Goal: Book appointment/travel/reservation

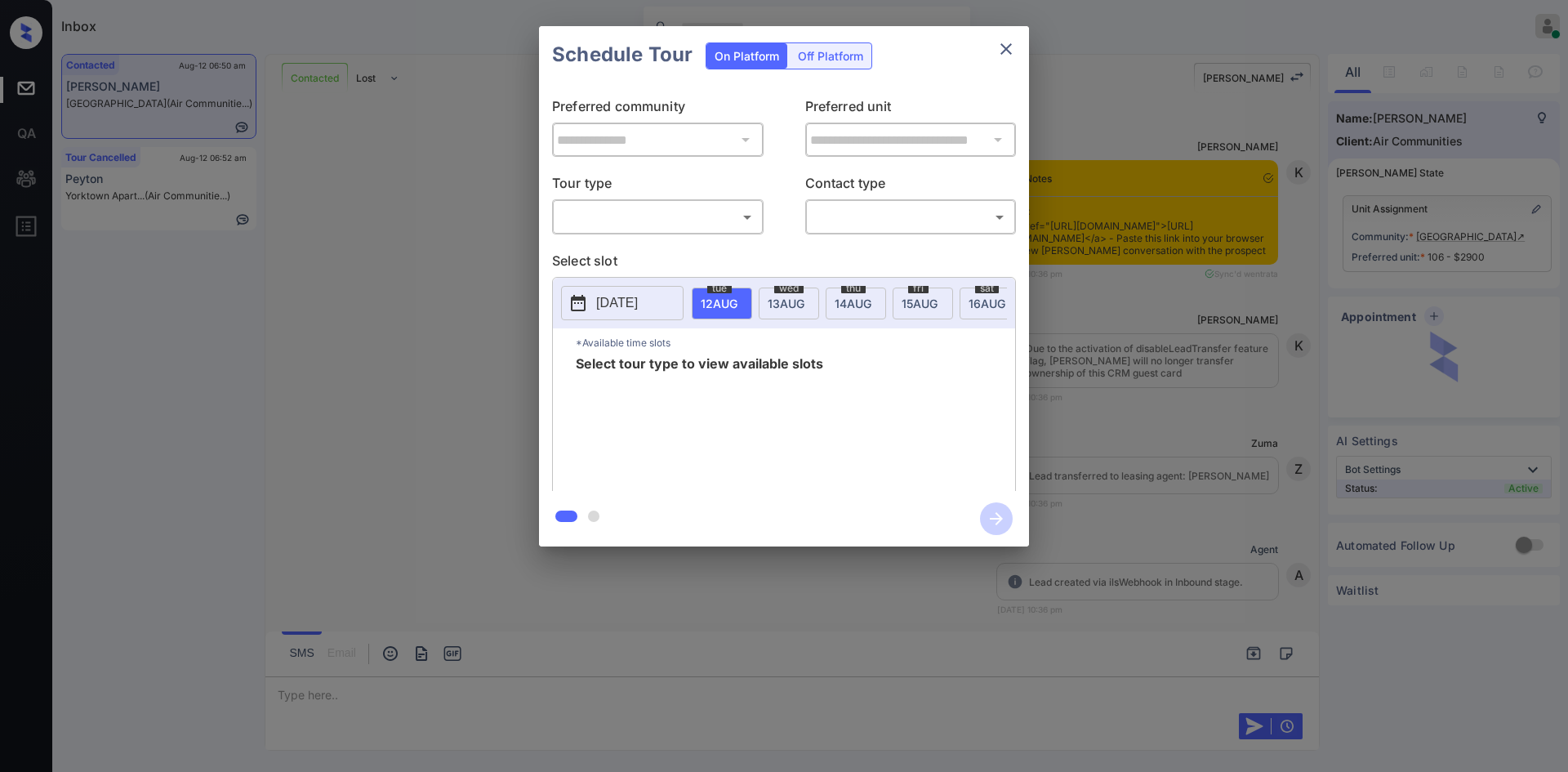
scroll to position [1602, 0]
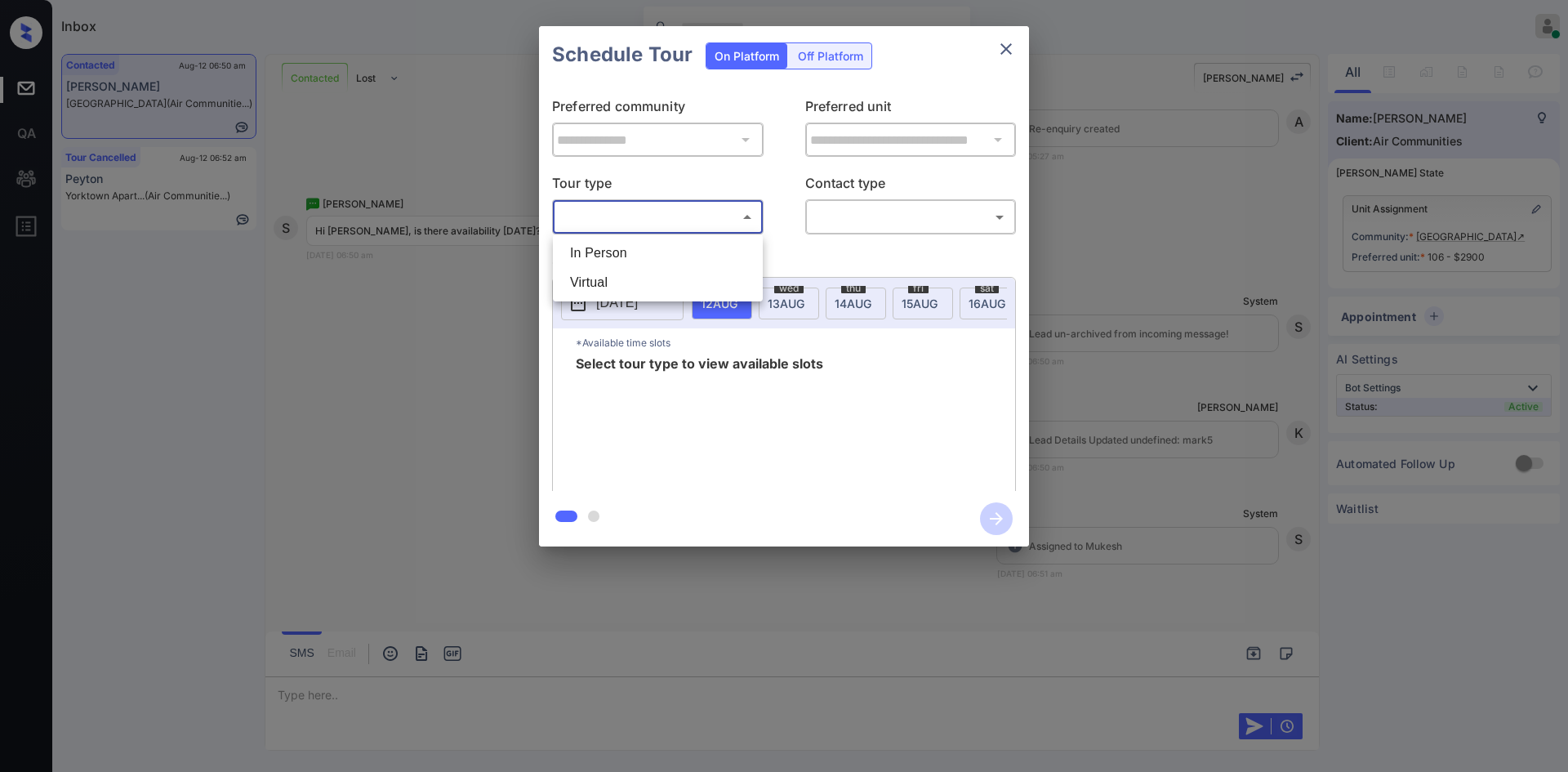
click at [715, 215] on body "Inbox Mukesh Online Set yourself offline Set yourself on break Profile Switch t…" at bounding box center [784, 386] width 1568 height 772
click at [669, 258] on li "In Person" at bounding box center [658, 253] width 202 height 29
type input "********"
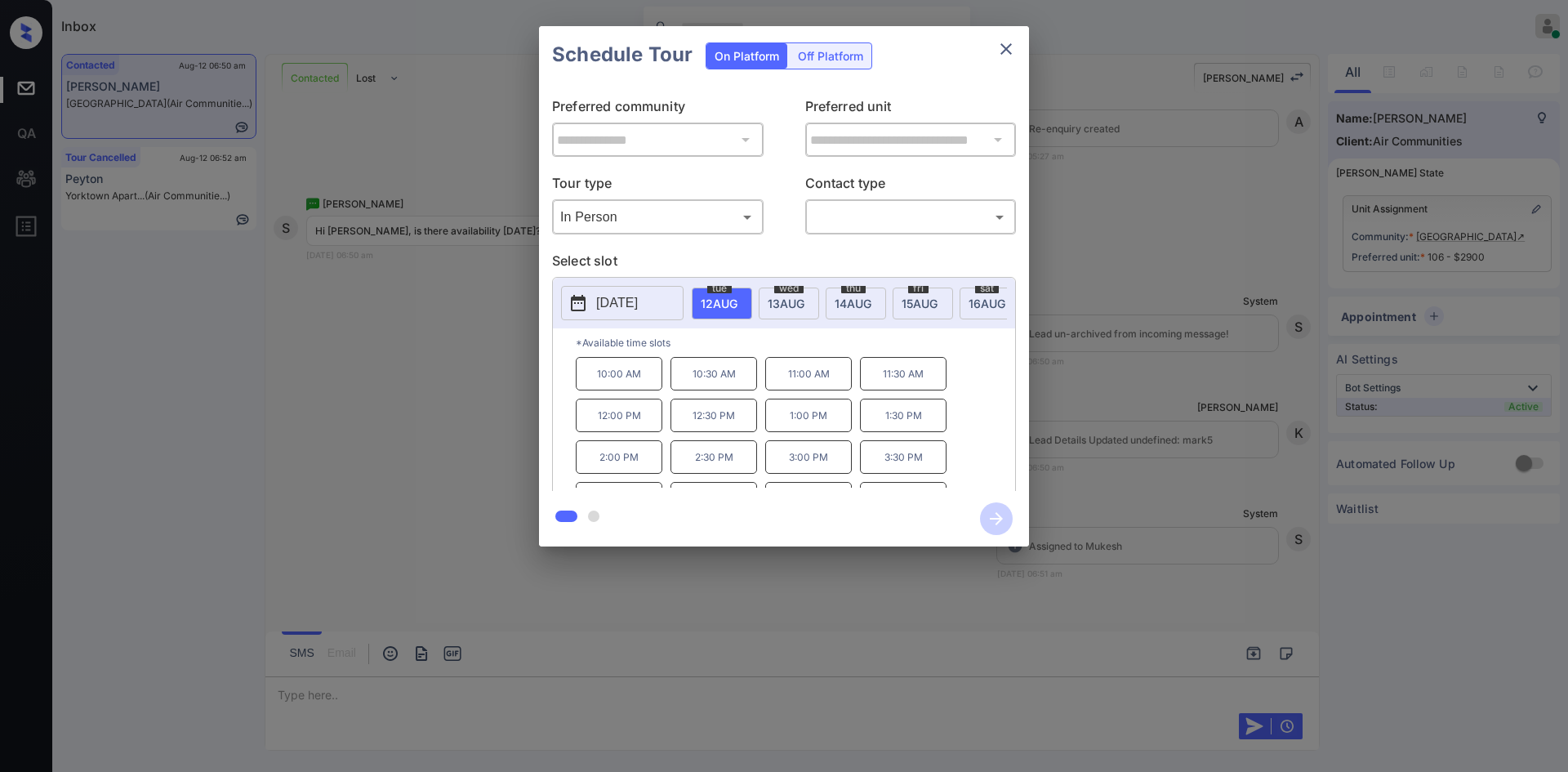
click at [638, 300] on p "[DATE]" at bounding box center [617, 303] width 42 height 20
click at [1011, 54] on icon "close" at bounding box center [1007, 49] width 20 height 20
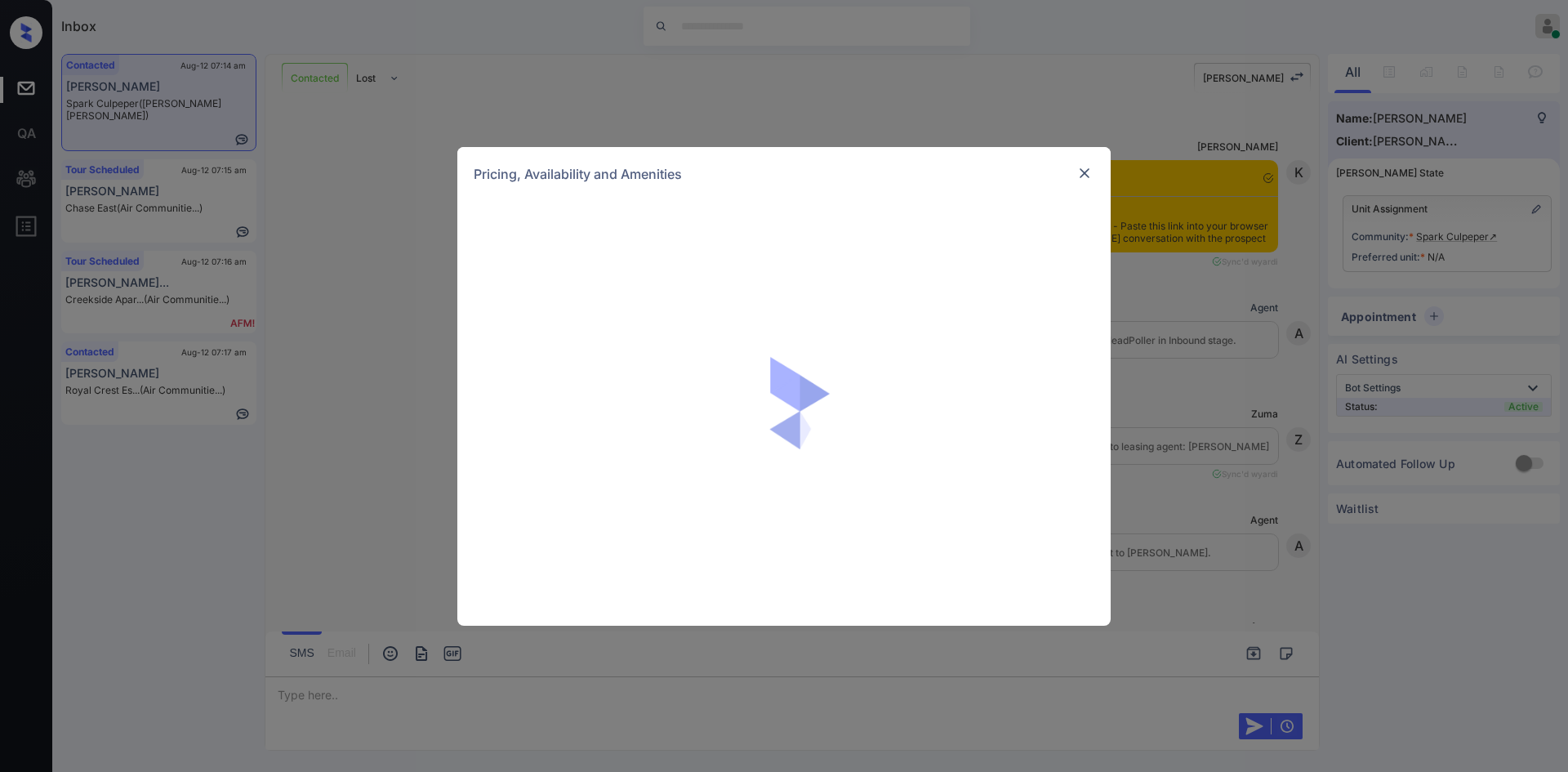
scroll to position [1626, 0]
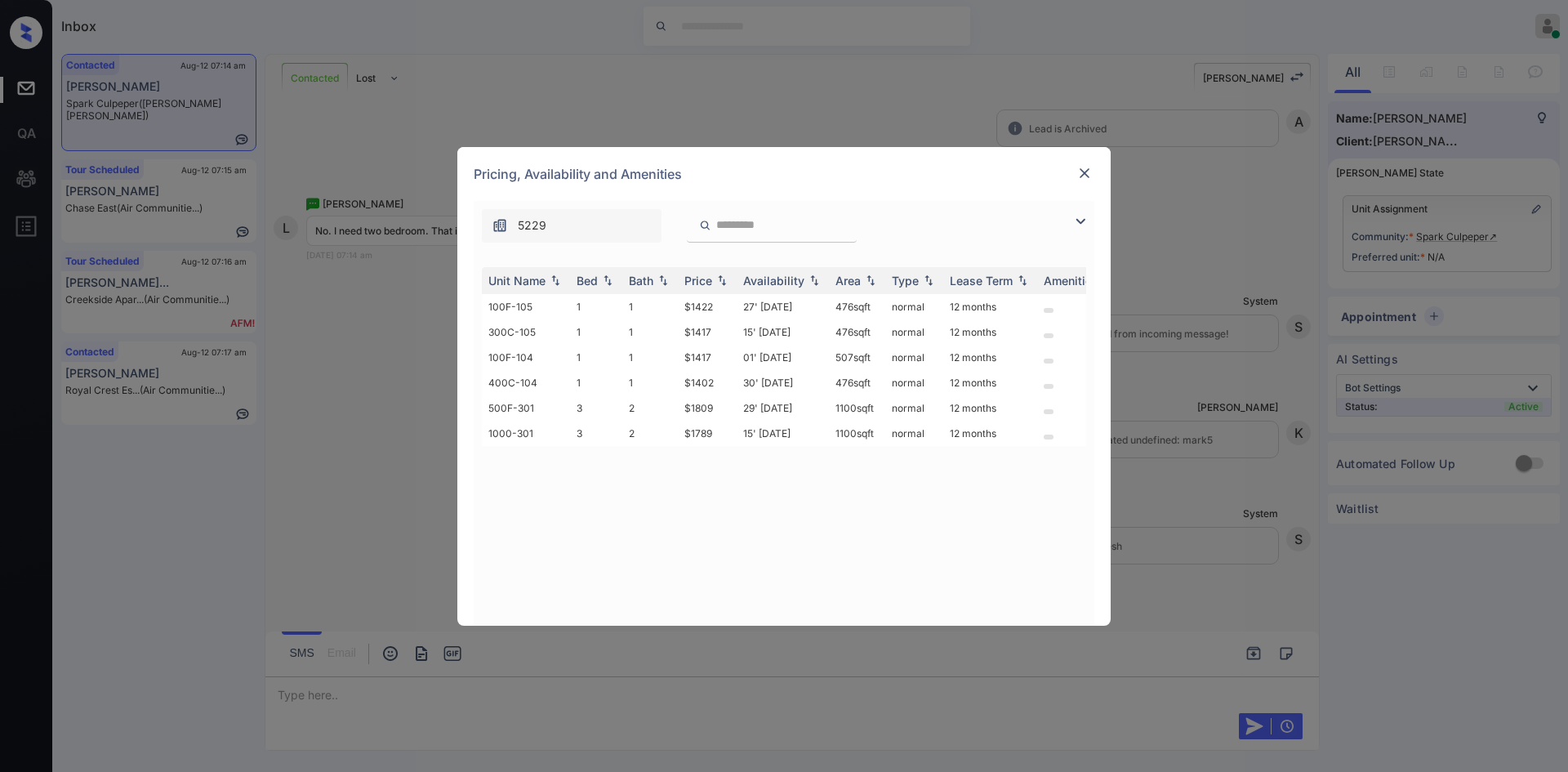
click at [1088, 178] on img at bounding box center [1085, 173] width 16 height 16
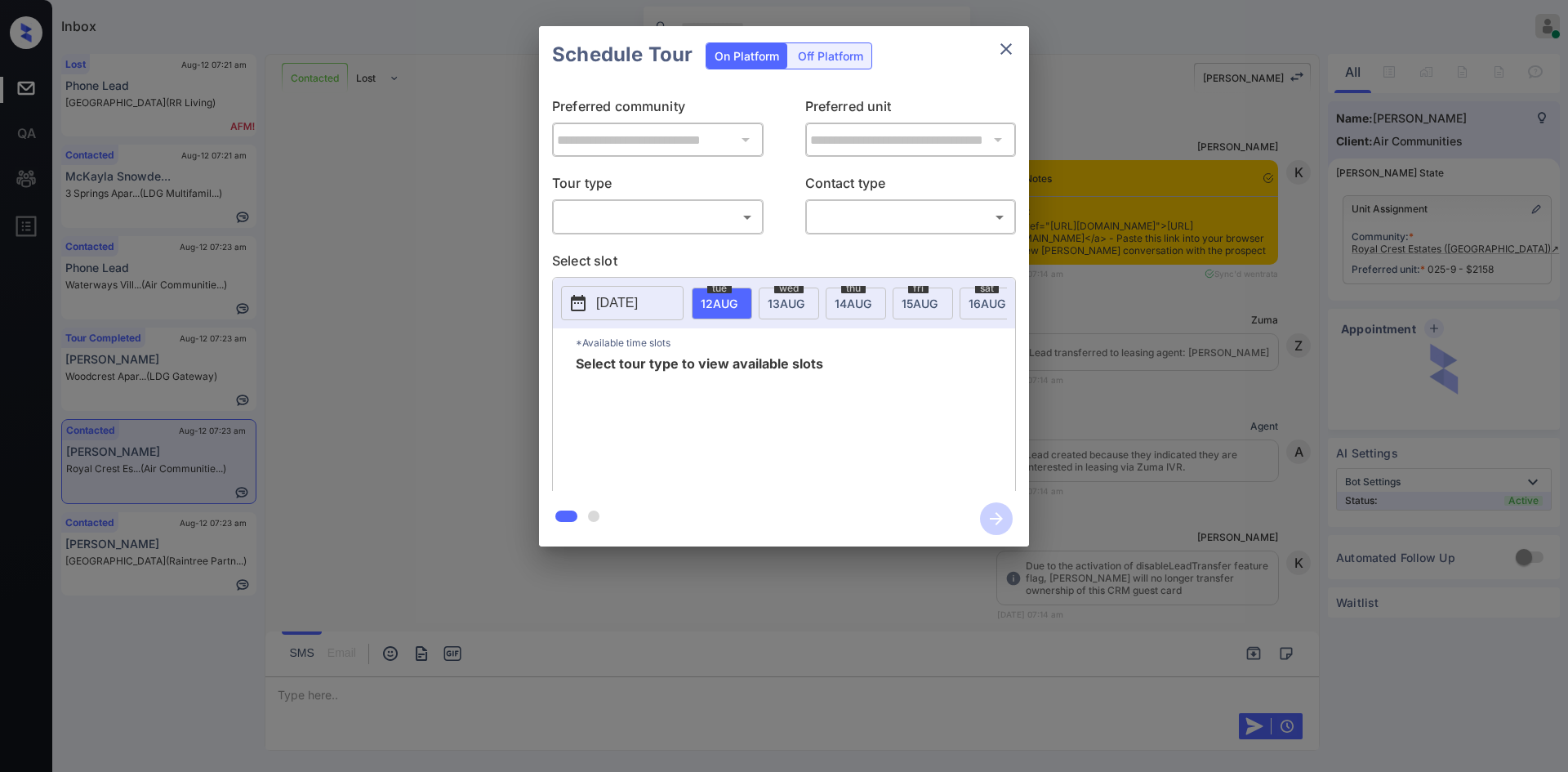
scroll to position [3229, 0]
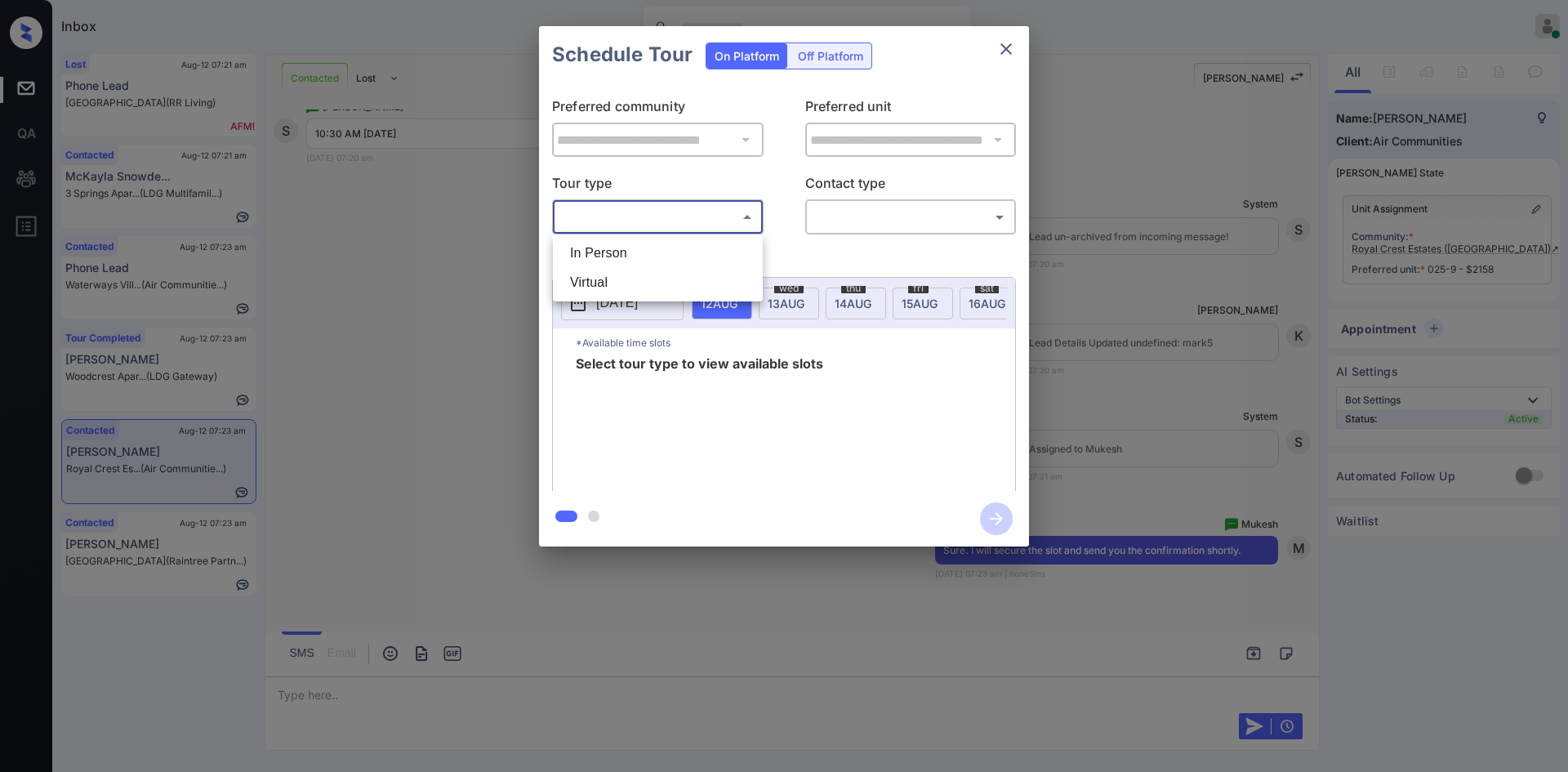
click at [690, 204] on body "Inbox Mukesh Online Set yourself offline Set yourself on break Profile Switch t…" at bounding box center [784, 386] width 1568 height 772
click at [656, 258] on li "In Person" at bounding box center [658, 253] width 202 height 29
type input "********"
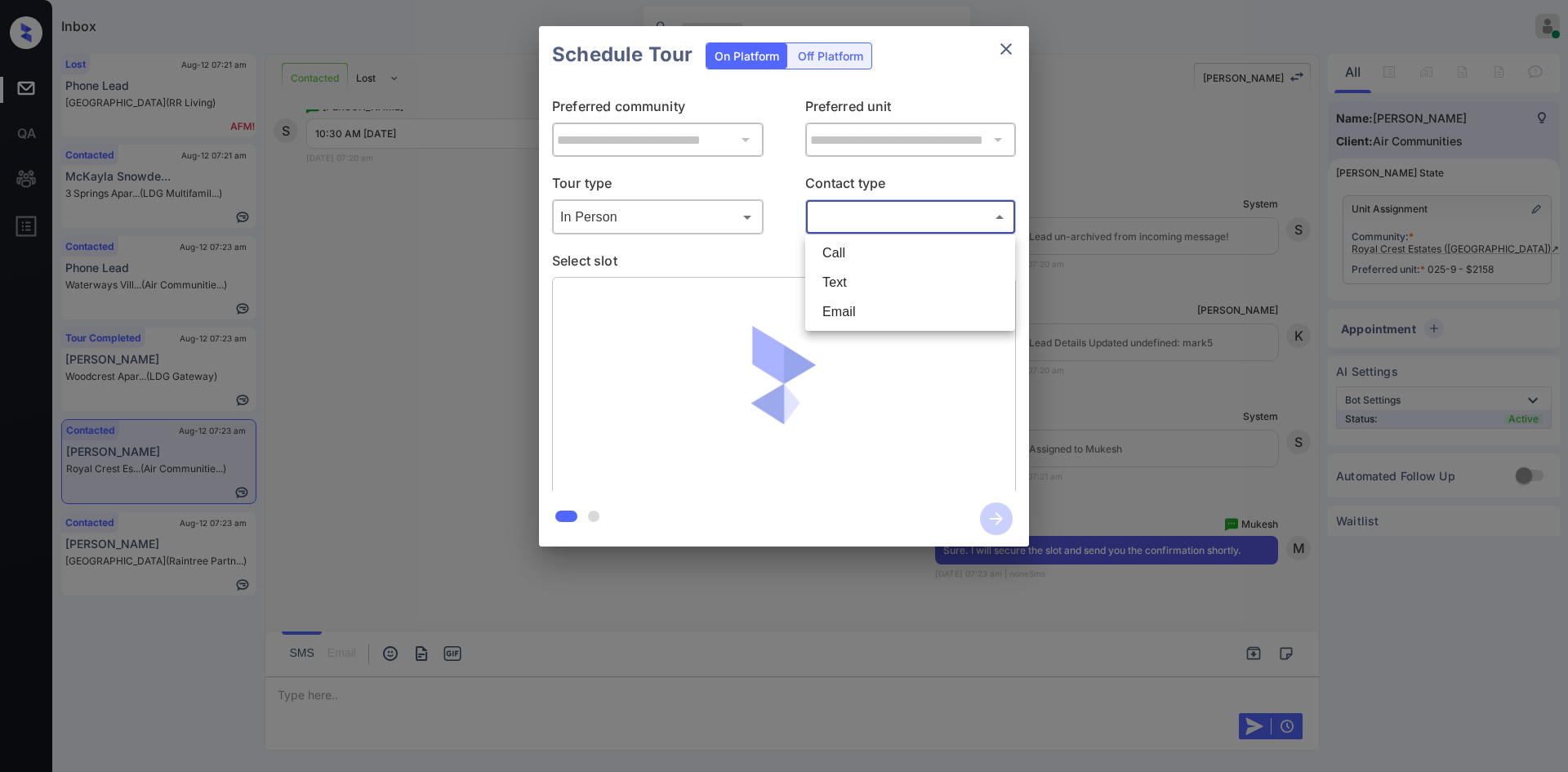
click at [901, 216] on body "Inbox Mukesh Online Set yourself offline Set yourself on break Profile Switch t…" at bounding box center [784, 386] width 1568 height 772
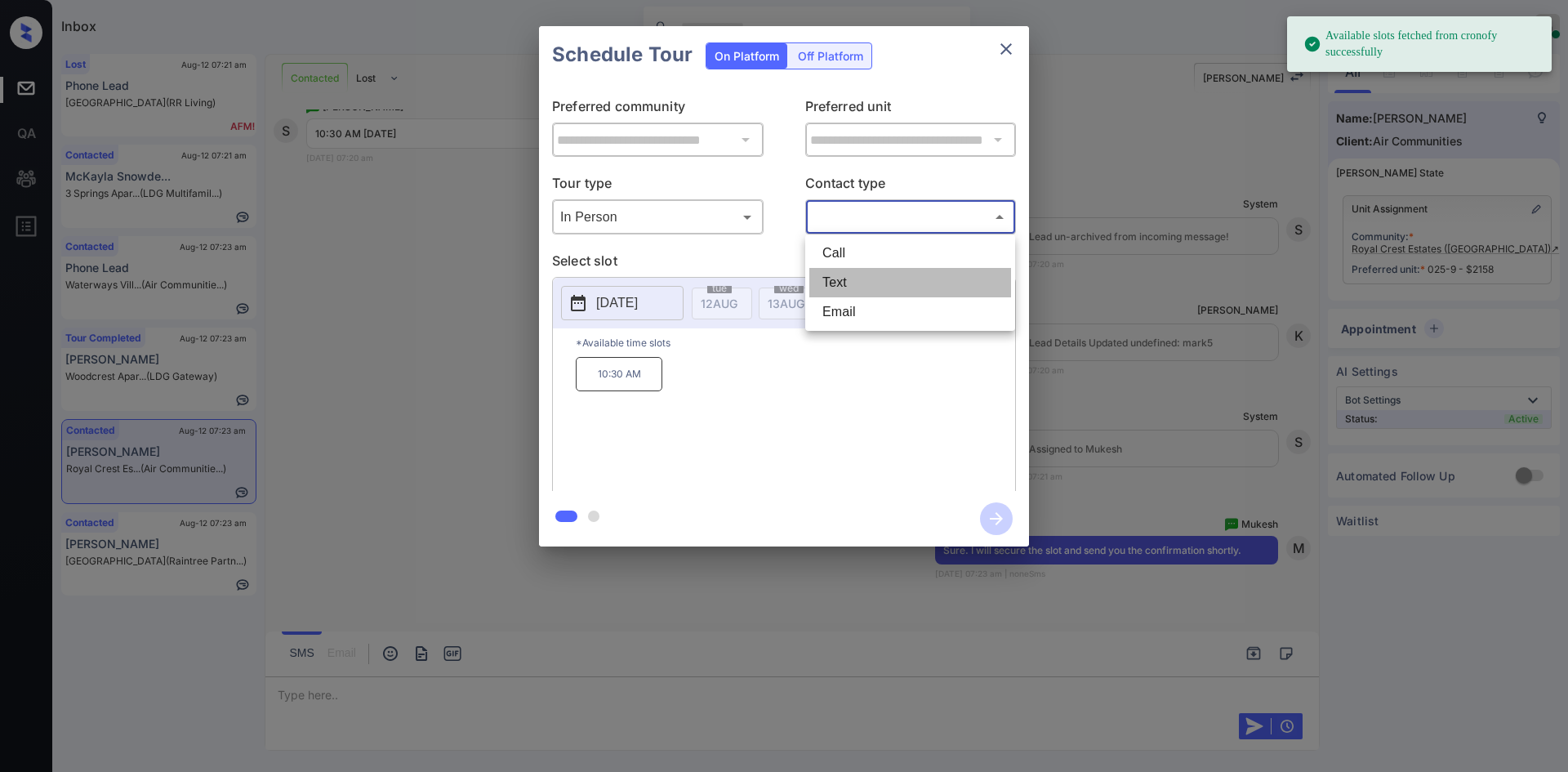
click at [856, 281] on li "Text" at bounding box center [911, 282] width 202 height 29
type input "****"
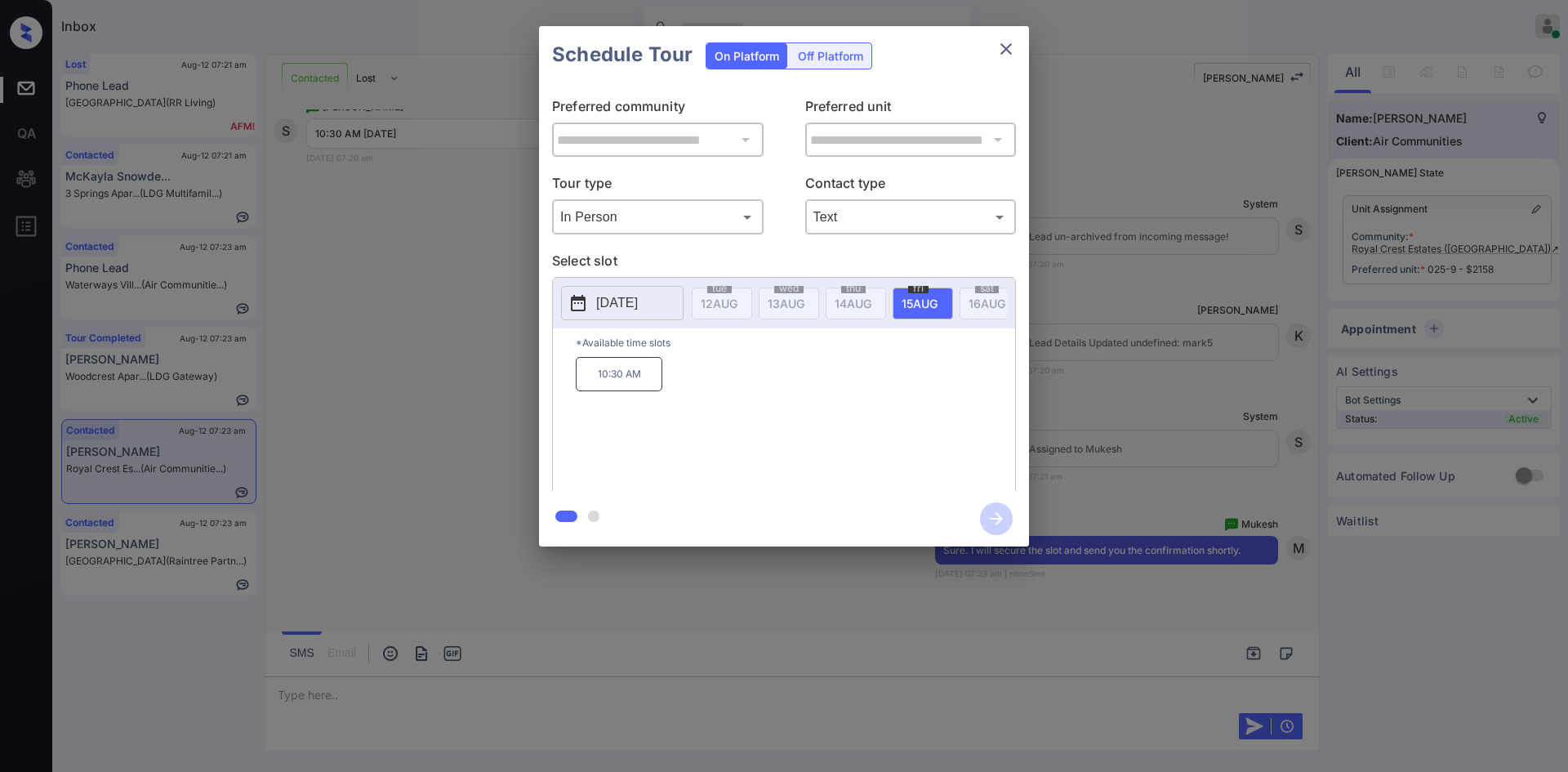
click at [626, 386] on p "10:30 AM" at bounding box center [618, 374] width 86 height 35
click at [999, 510] on icon "button" at bounding box center [997, 519] width 33 height 33
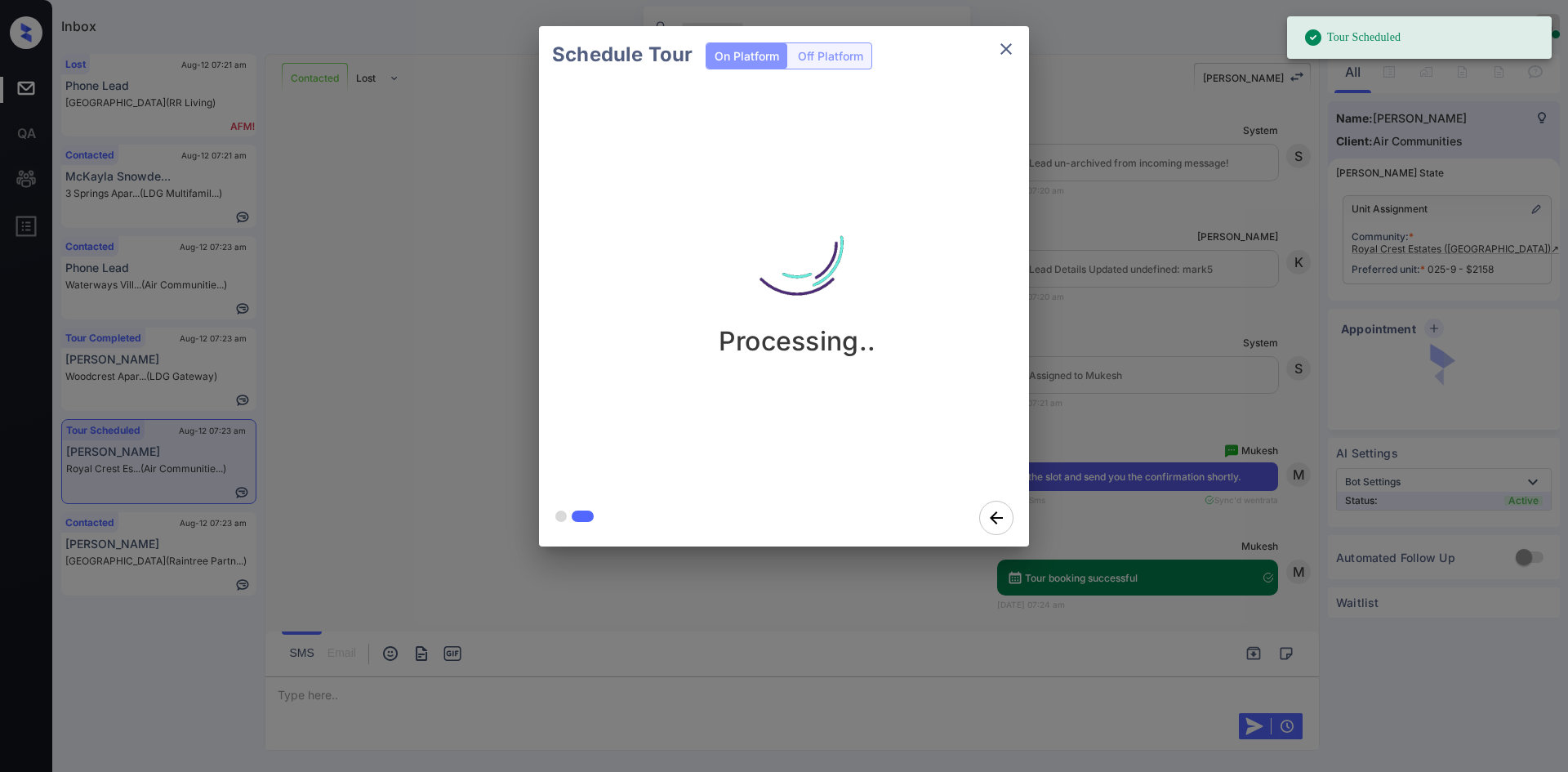
scroll to position [3776, 0]
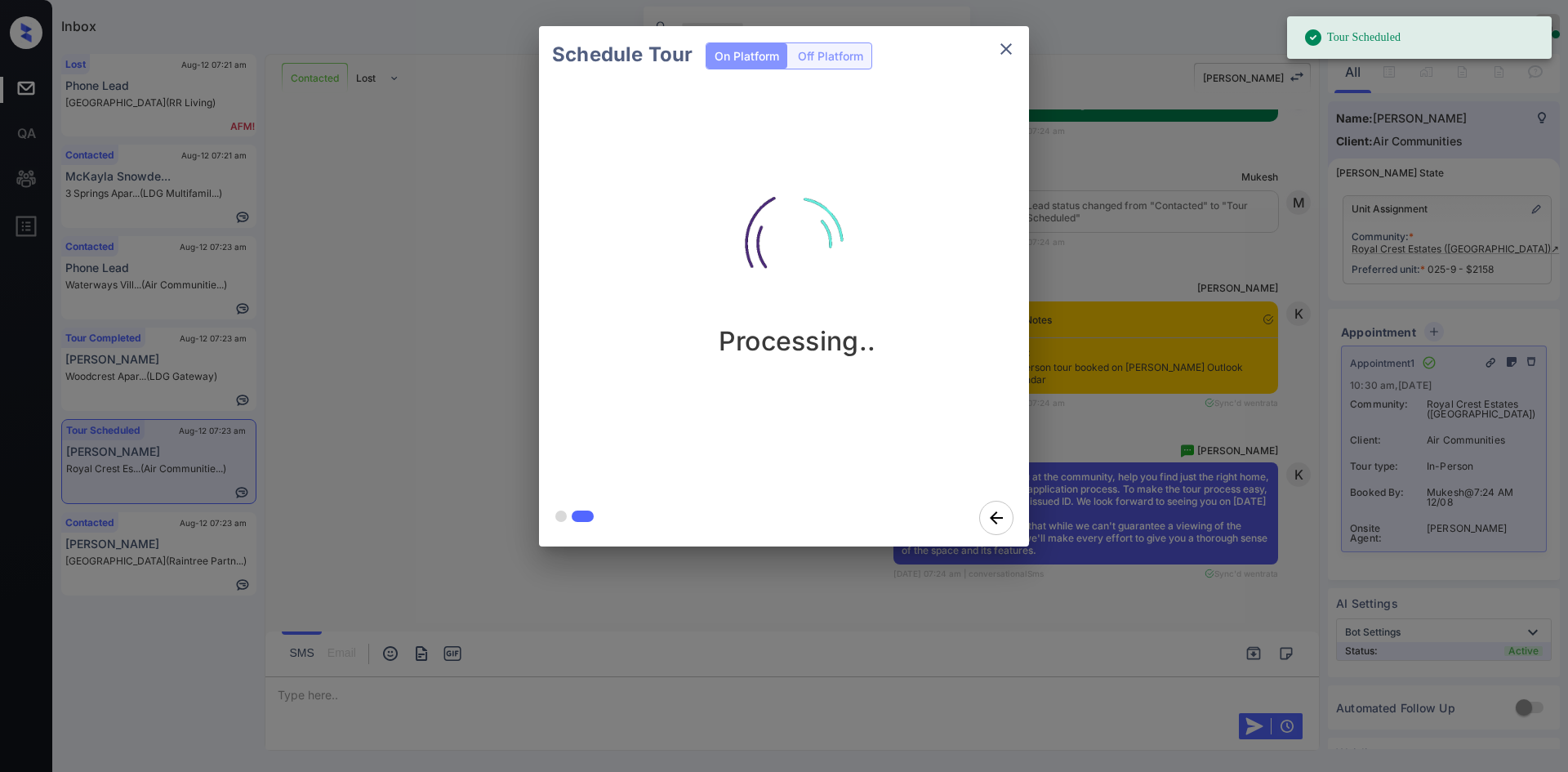
click at [1040, 304] on div "Schedule Tour On Platform Off Platform Processing.." at bounding box center [784, 286] width 1568 height 573
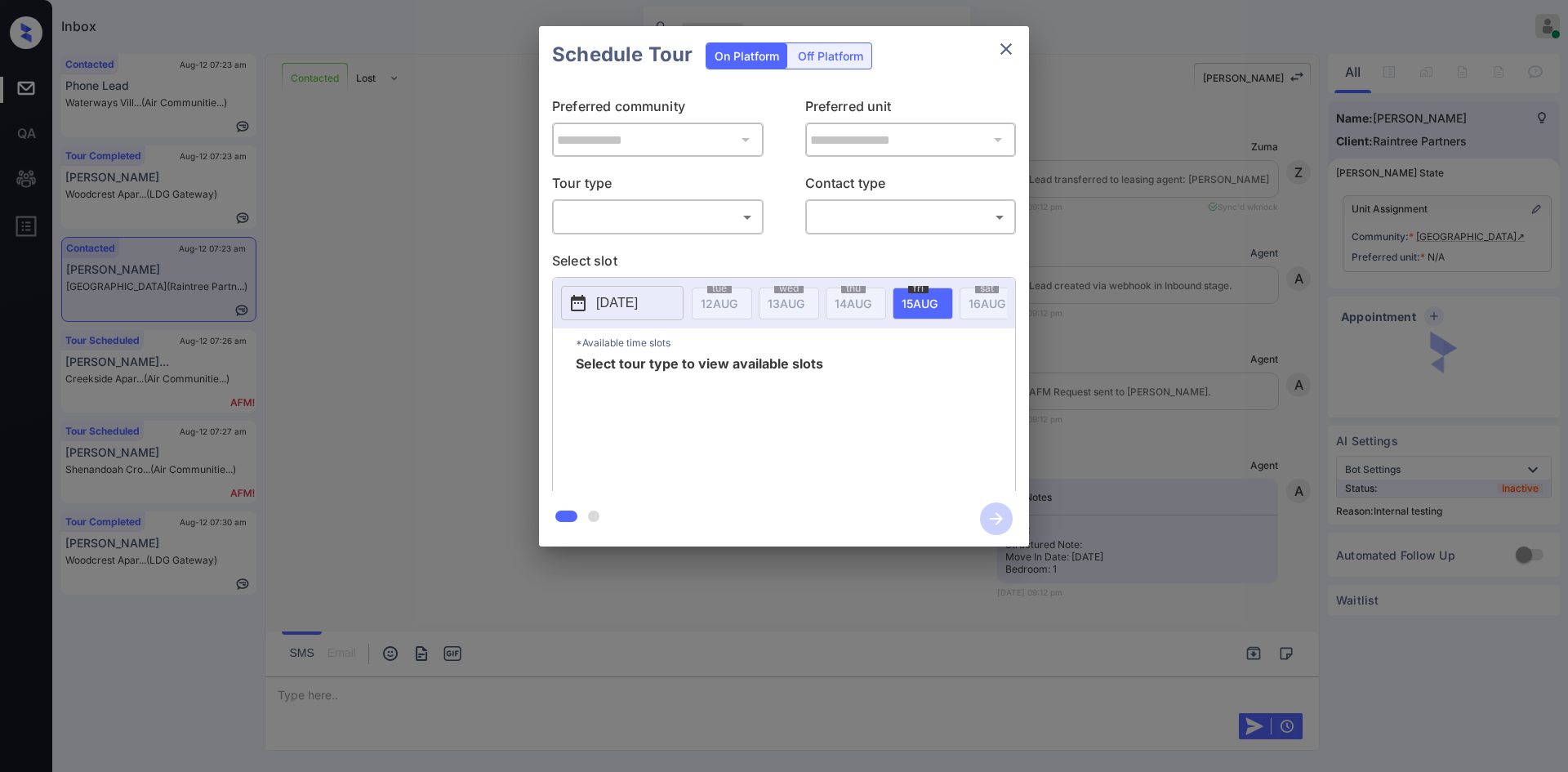
scroll to position [3093, 0]
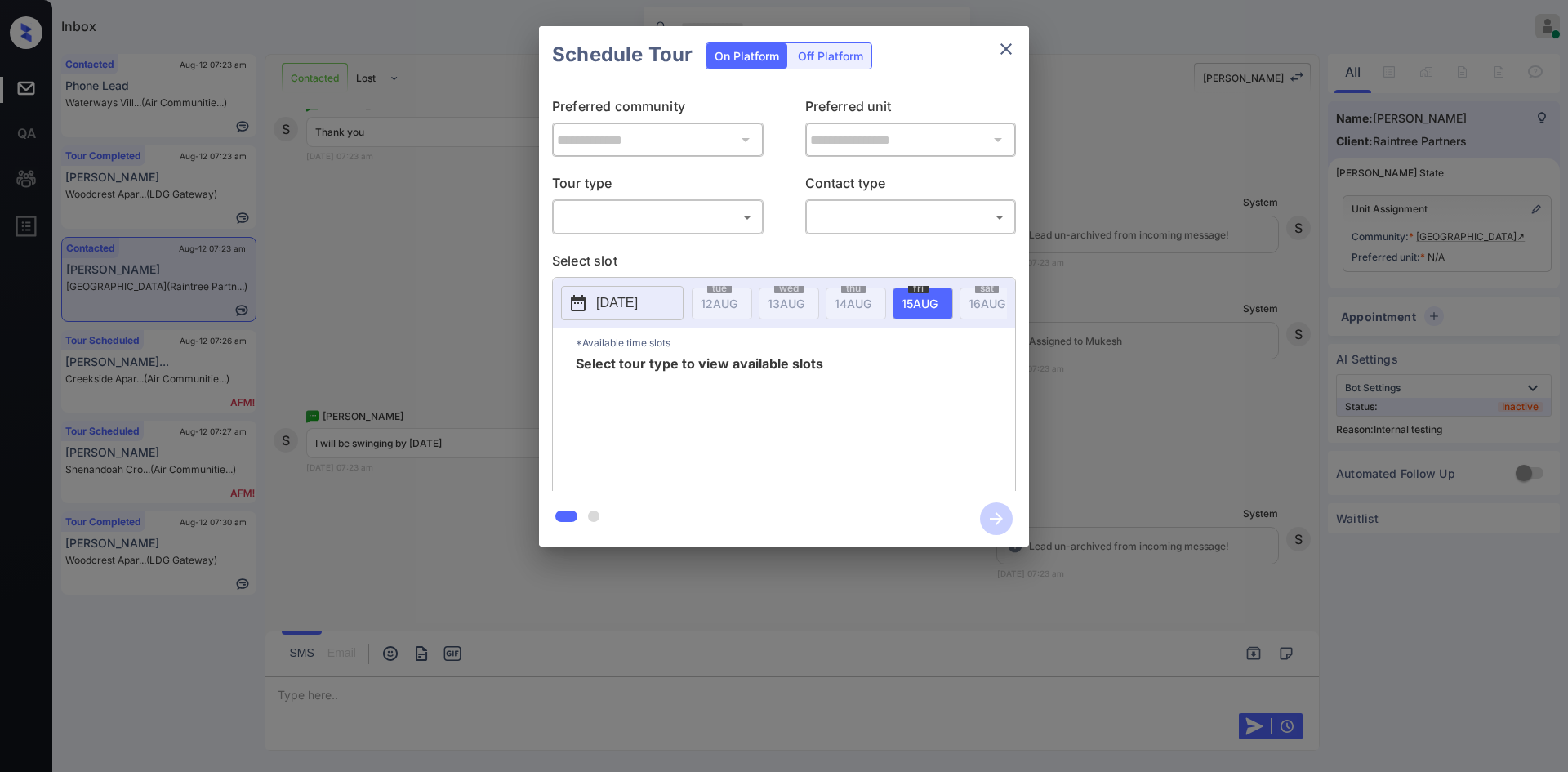
click at [724, 214] on body "Inbox Mukesh Online Set yourself offline Set yourself on break Profile Switch t…" at bounding box center [784, 386] width 1568 height 772
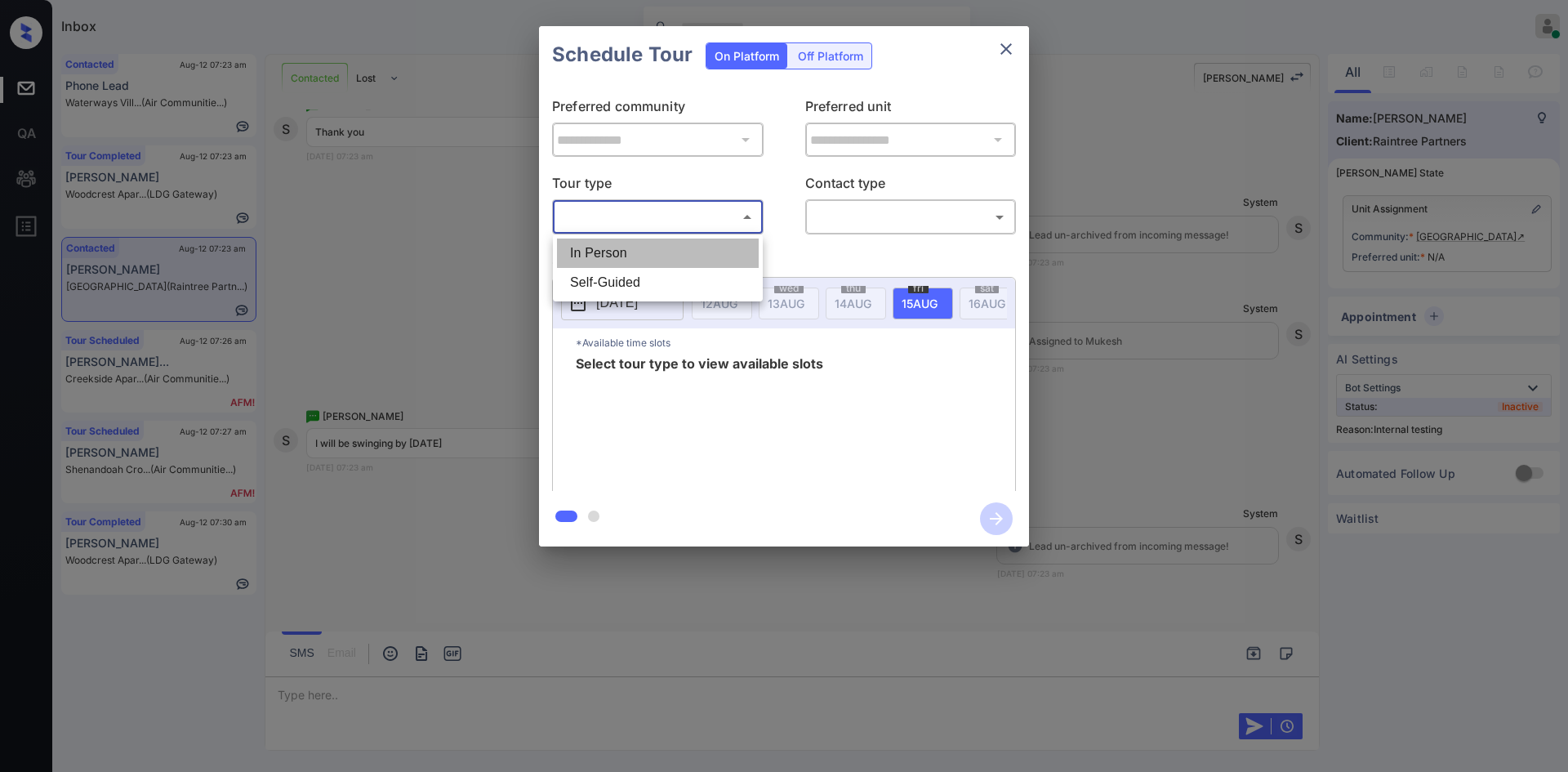
click at [638, 248] on li "In Person" at bounding box center [658, 253] width 202 height 29
type input "********"
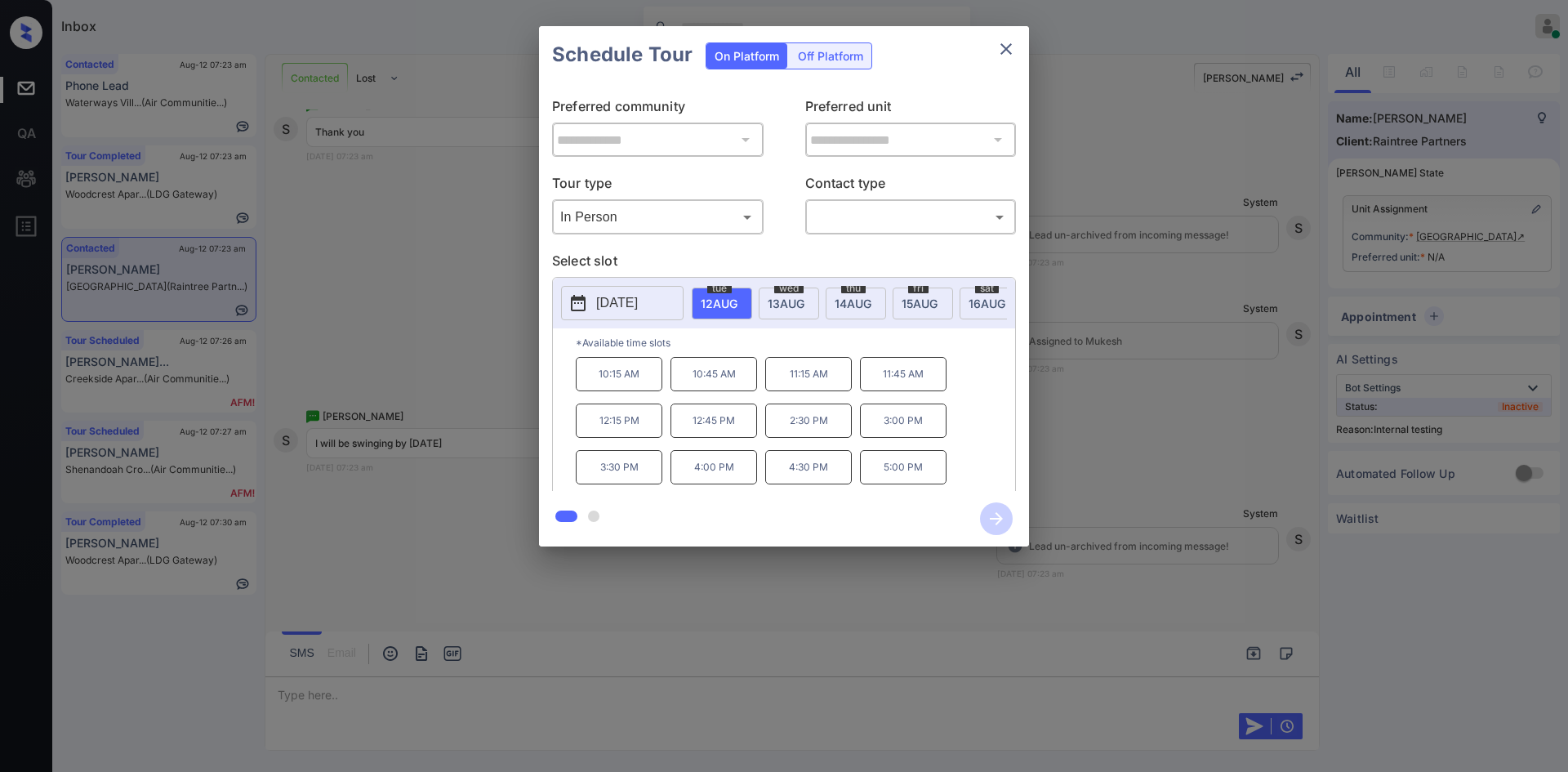
click at [395, 445] on div "**********" at bounding box center [784, 286] width 1568 height 573
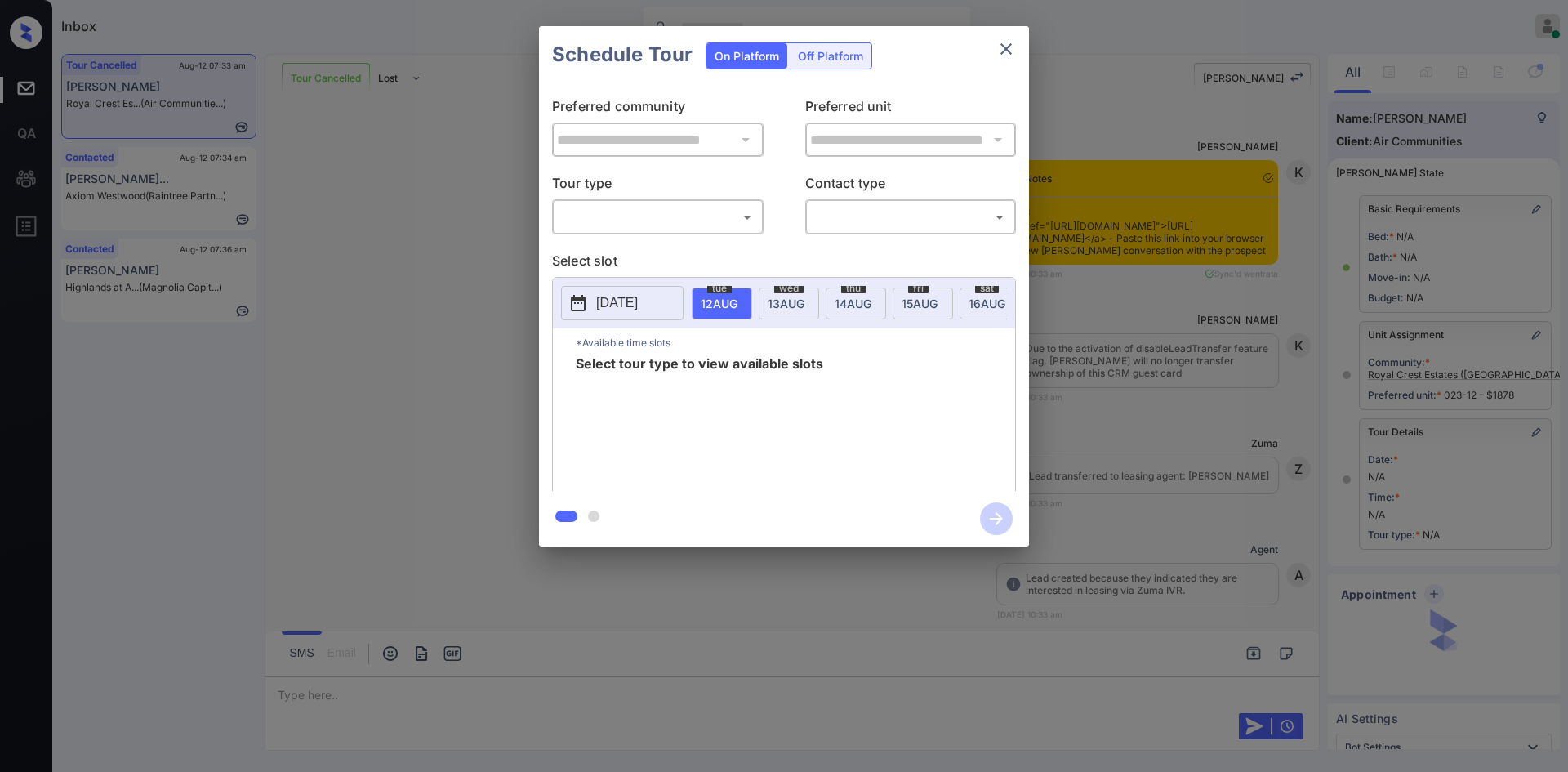
scroll to position [24755, 0]
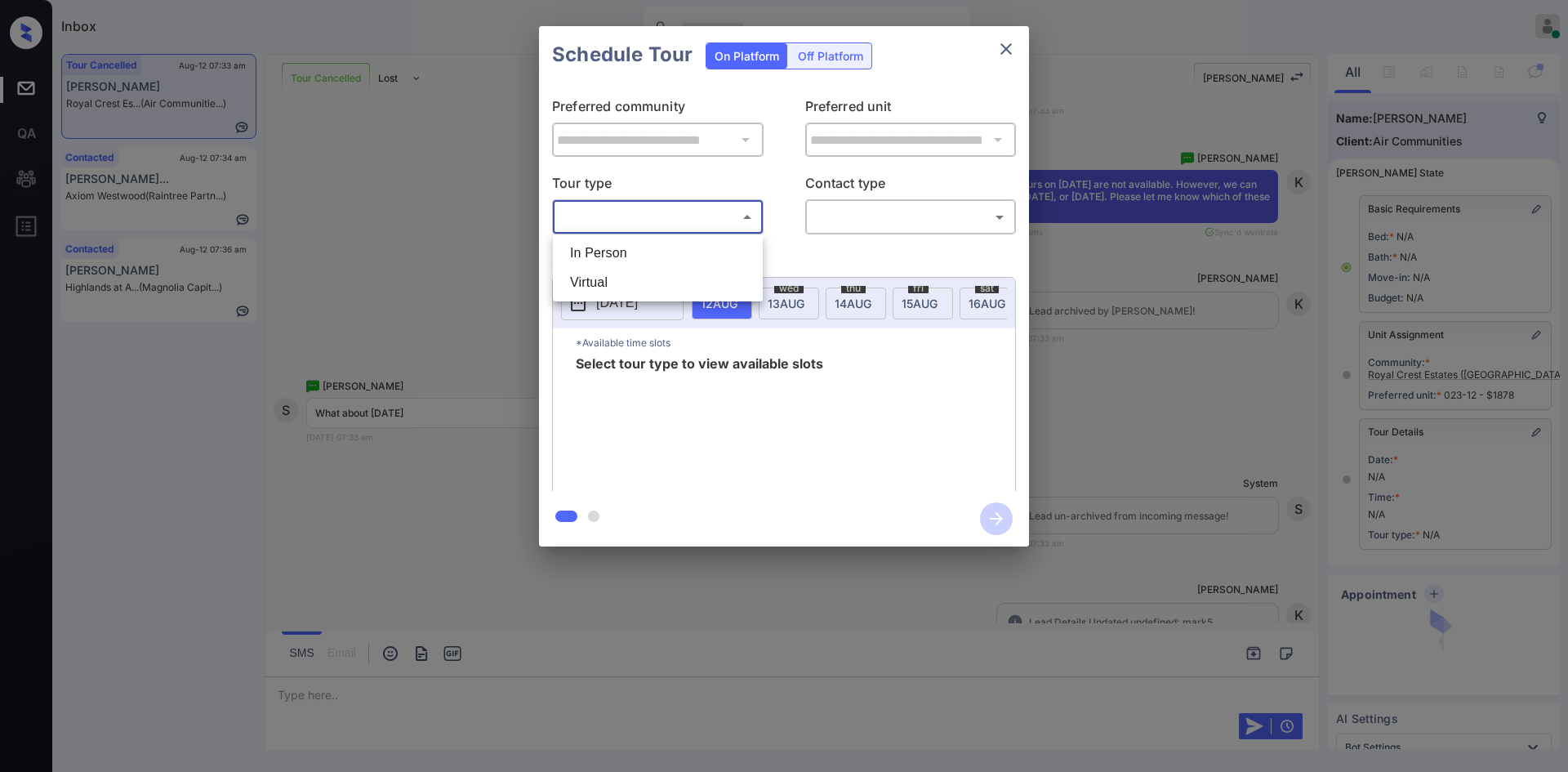
drag, startPoint x: 606, startPoint y: 222, endPoint x: 610, endPoint y: 251, distance: 29.3
click at [610, 251] on body "Inbox Mukesh Online Set yourself offline Set yourself on break Profile Switch t…" at bounding box center [784, 386] width 1568 height 772
click at [610, 251] on li "In Person" at bounding box center [658, 253] width 202 height 29
type input "********"
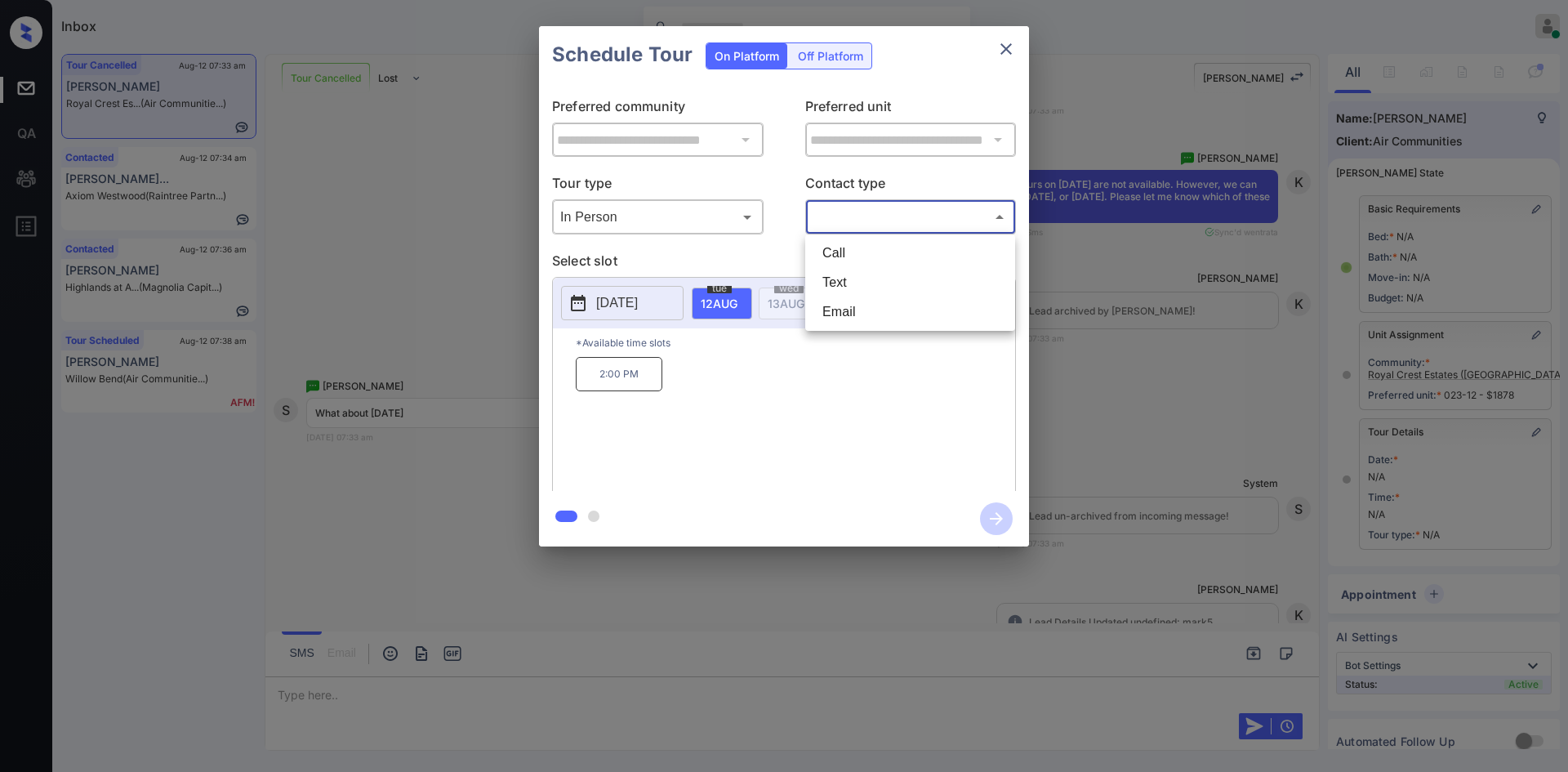
drag, startPoint x: 886, startPoint y: 221, endPoint x: 868, endPoint y: 278, distance: 59.8
click at [868, 278] on body "Inbox Mukesh Online Set yourself offline Set yourself on break Profile Switch t…" at bounding box center [784, 386] width 1568 height 772
click at [868, 278] on li "Text" at bounding box center [911, 282] width 202 height 29
type input "****"
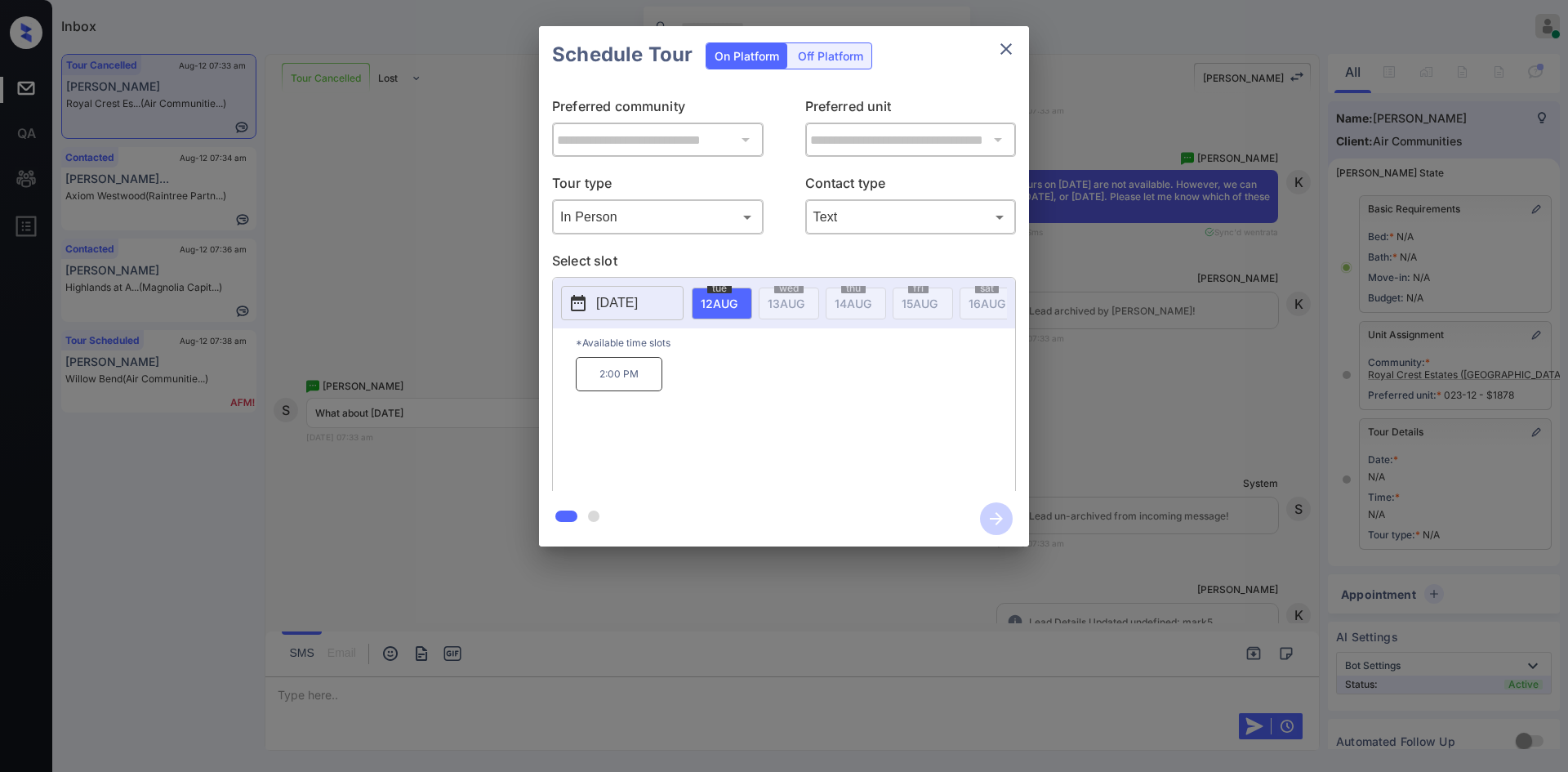
click at [616, 290] on button "[DATE]" at bounding box center [622, 303] width 123 height 35
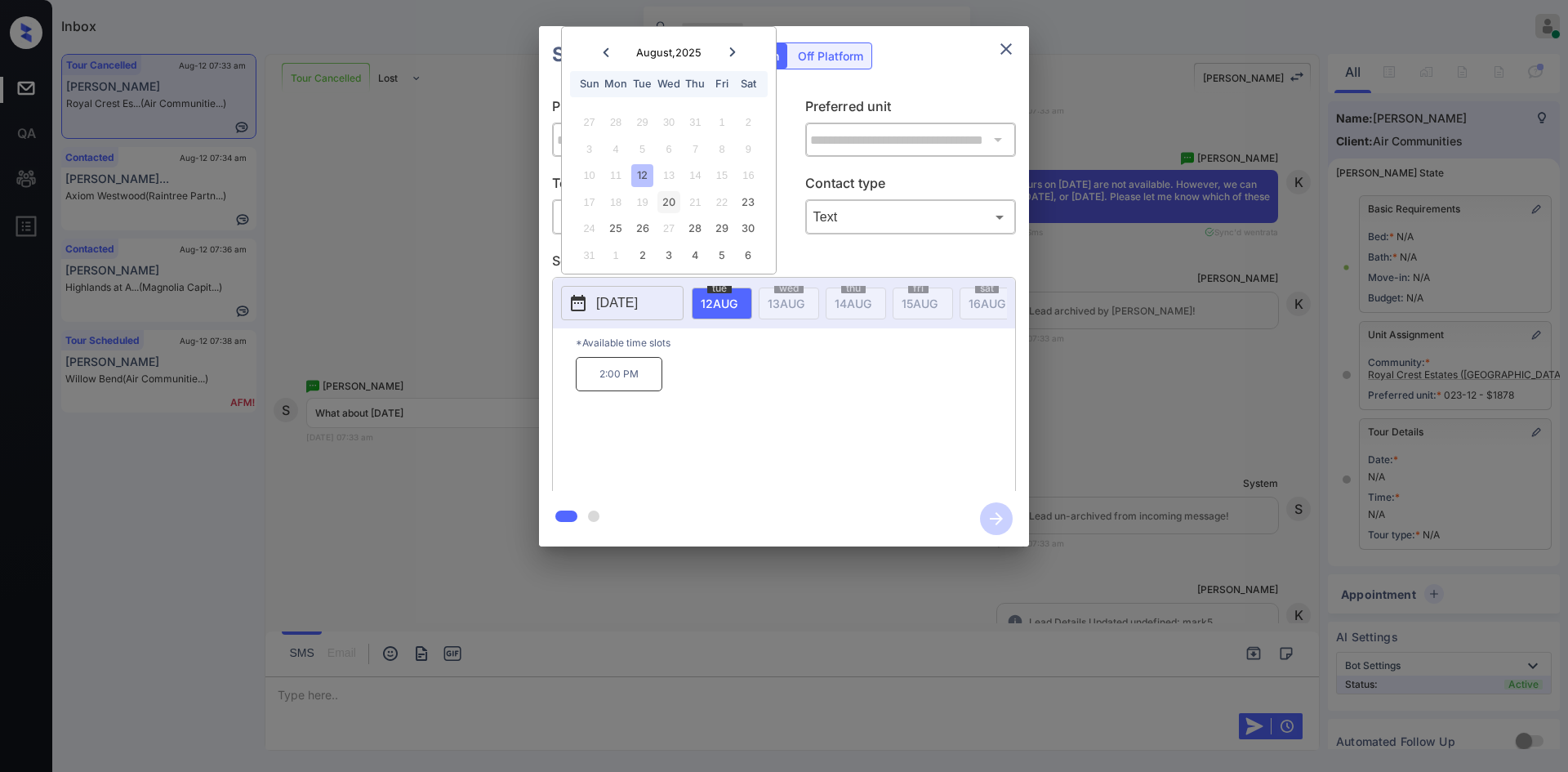
click at [673, 199] on div "20" at bounding box center [668, 203] width 22 height 22
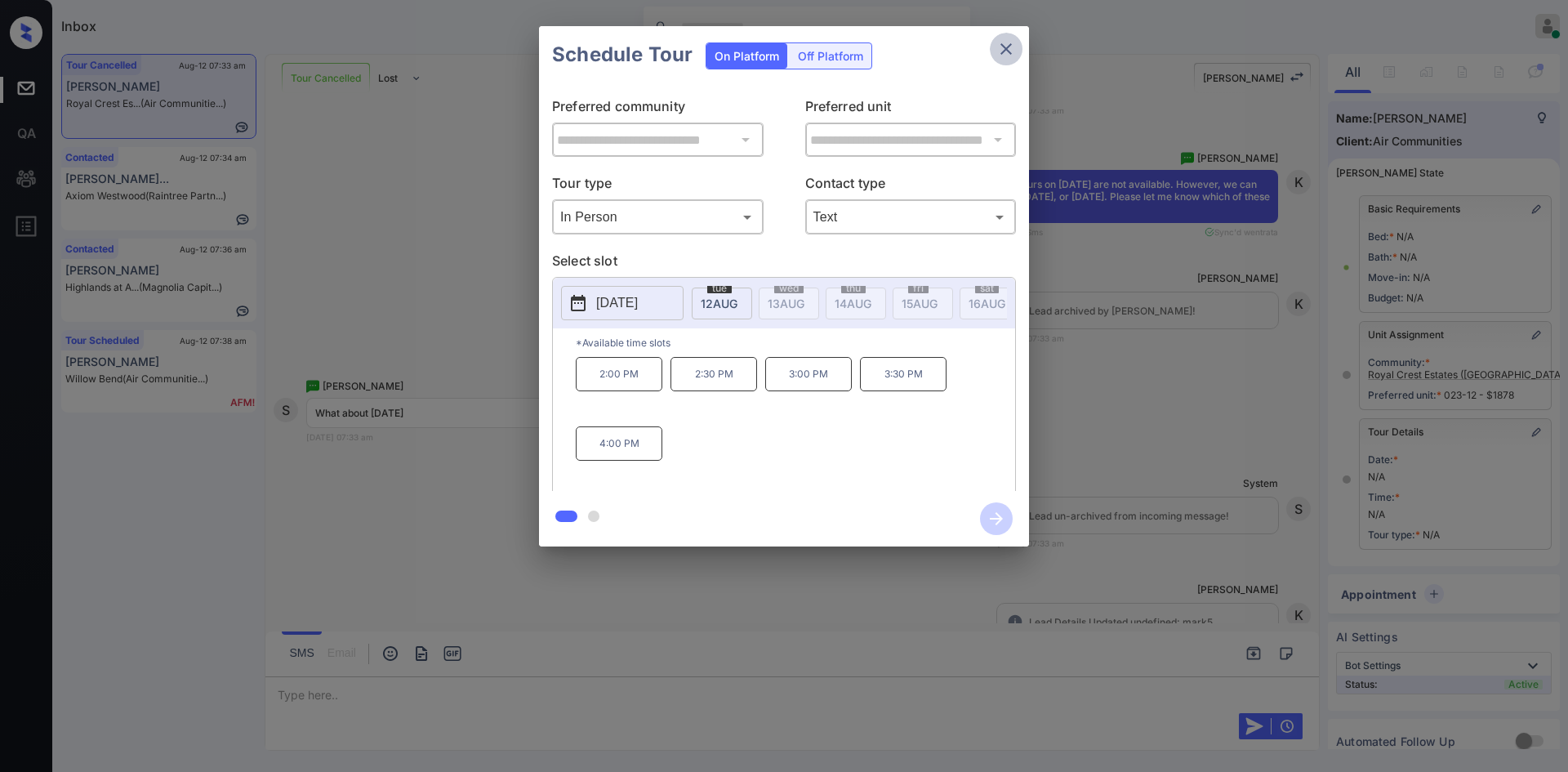
click at [1006, 55] on icon "close" at bounding box center [1007, 49] width 20 height 20
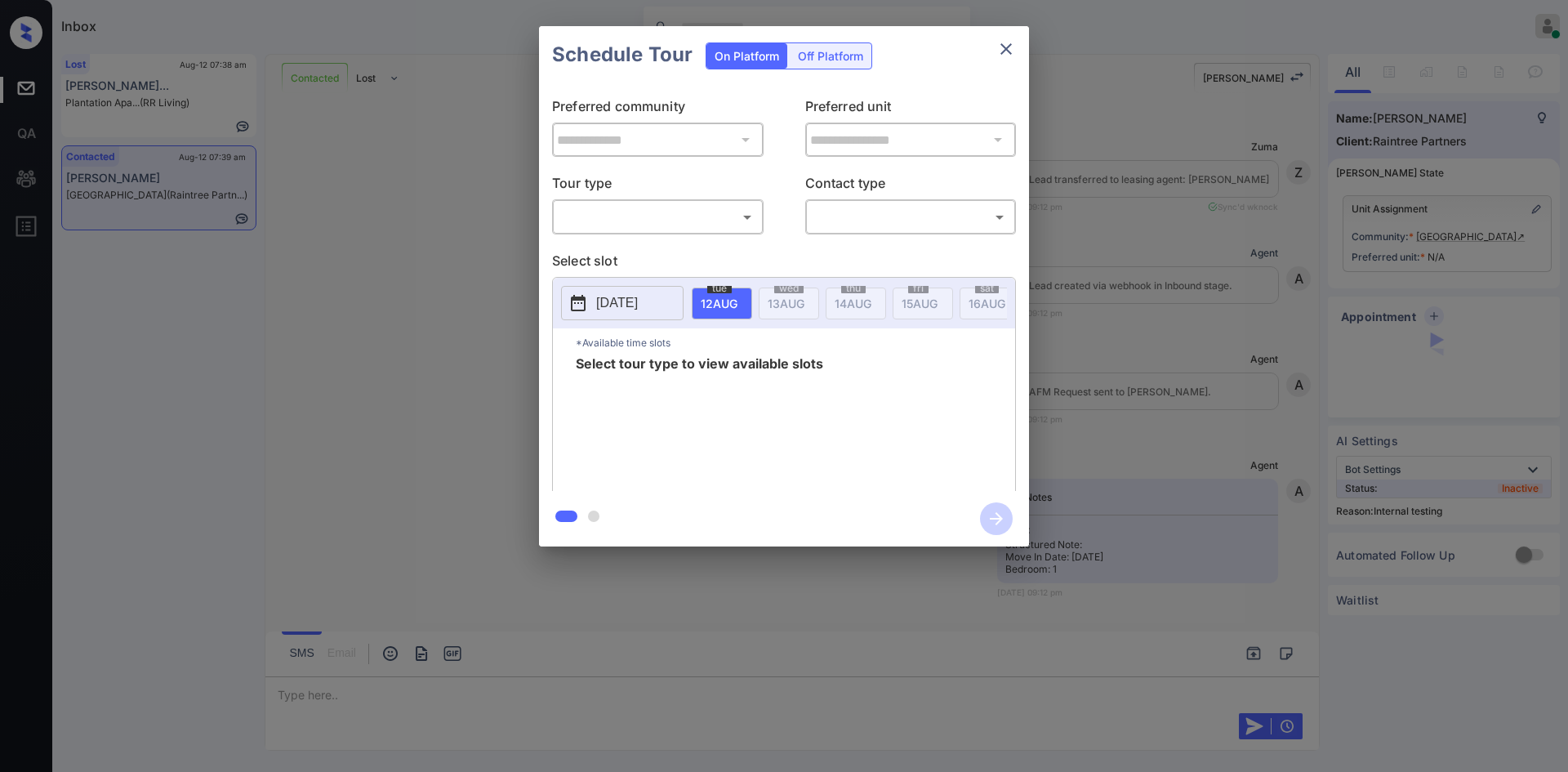
scroll to position [3726, 0]
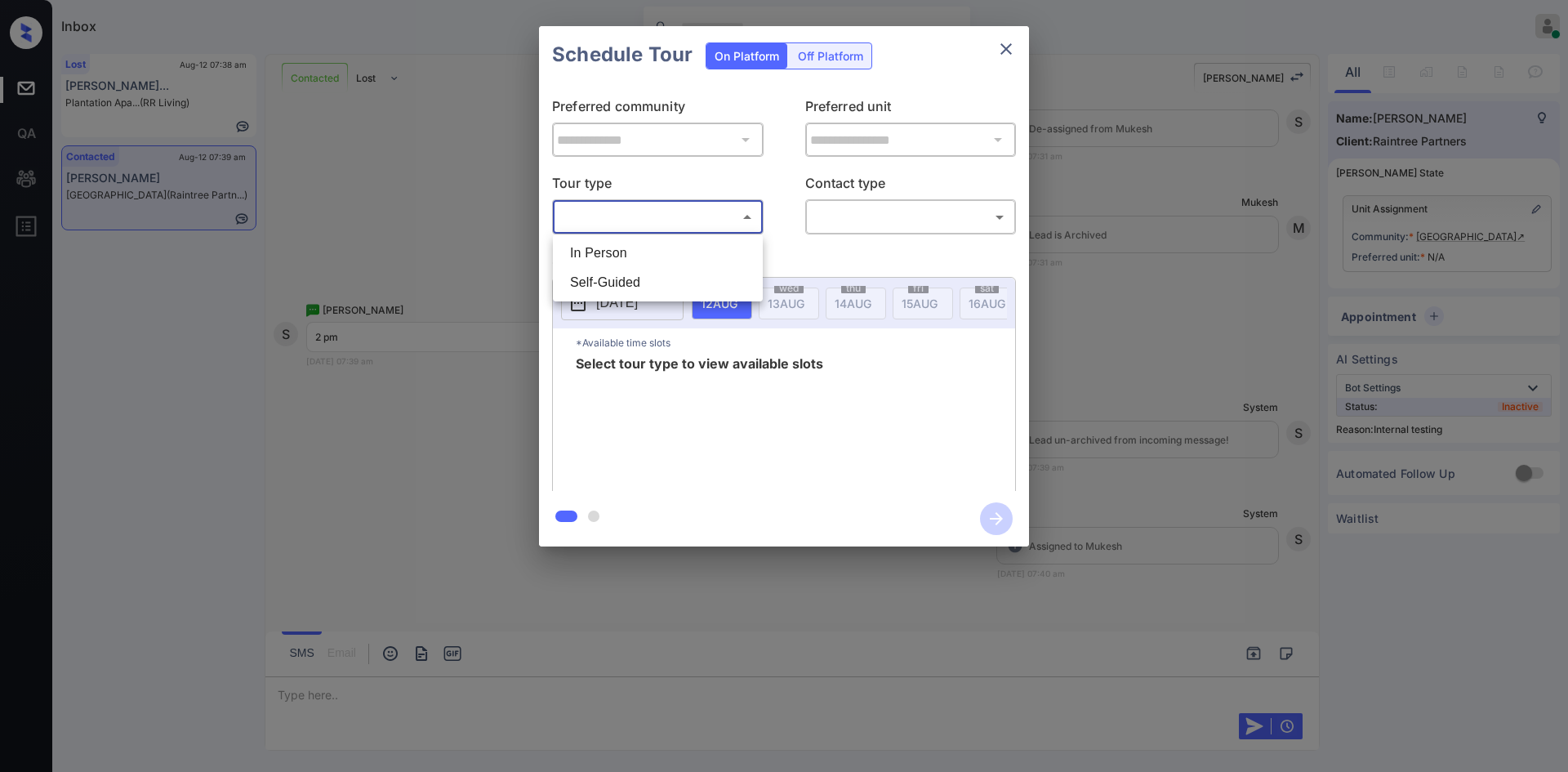
click at [722, 216] on body "Inbox Mukesh Online Set yourself offline Set yourself on break Profile Switch t…" at bounding box center [784, 386] width 1568 height 772
click at [594, 256] on li "In Person" at bounding box center [658, 253] width 202 height 29
type input "********"
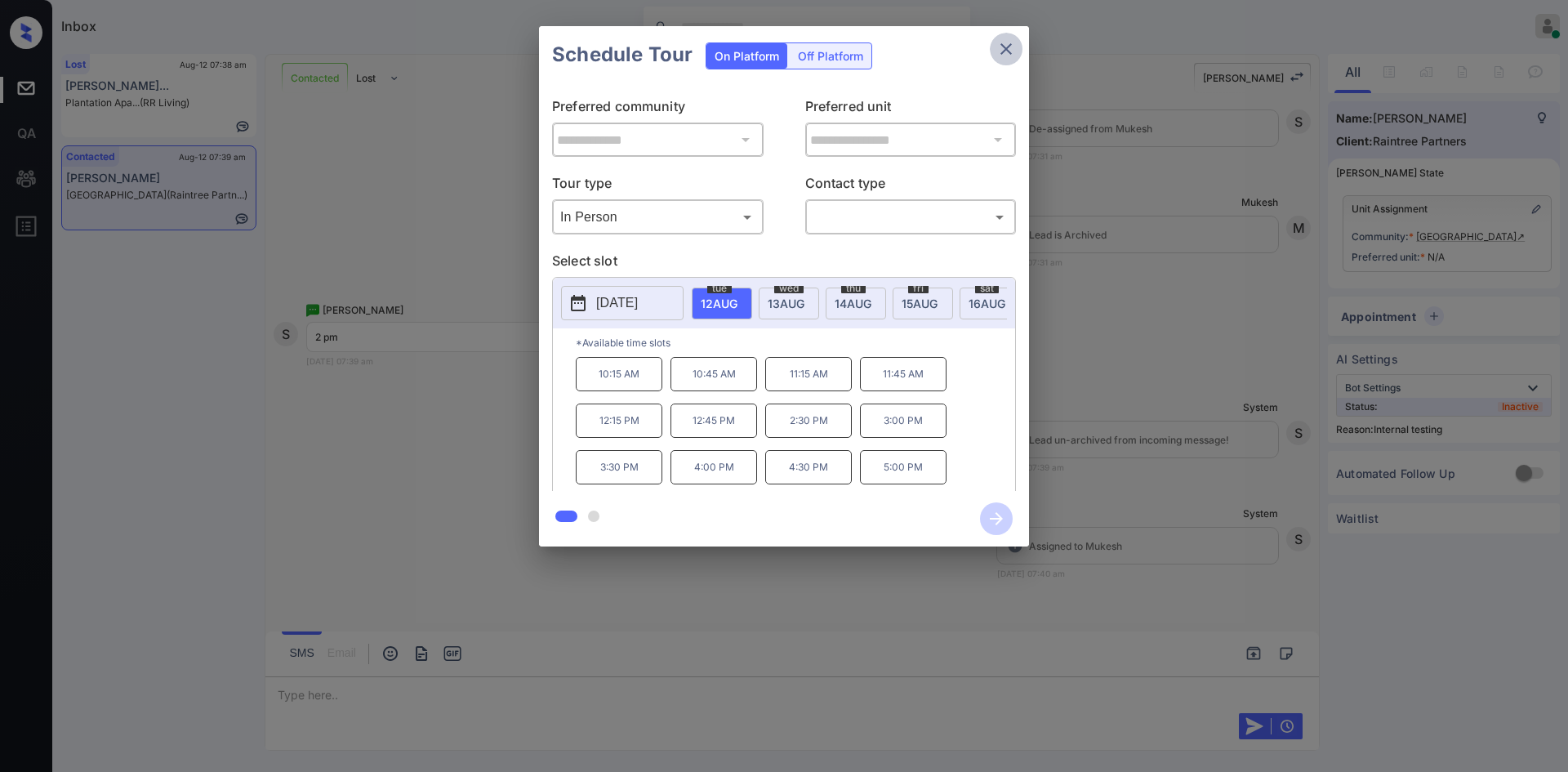
click at [1009, 50] on icon "close" at bounding box center [1007, 49] width 20 height 20
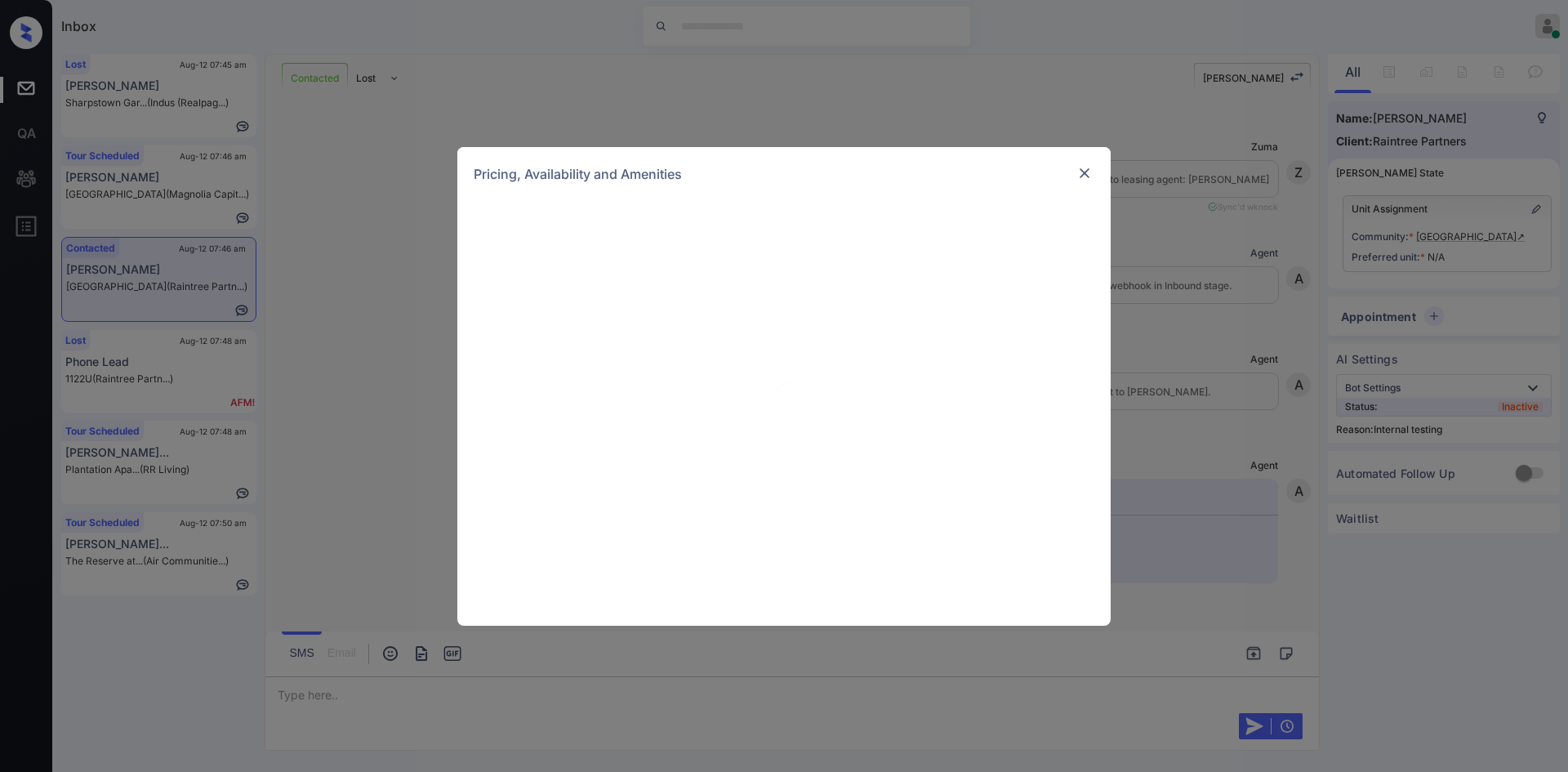
scroll to position [1221, 0]
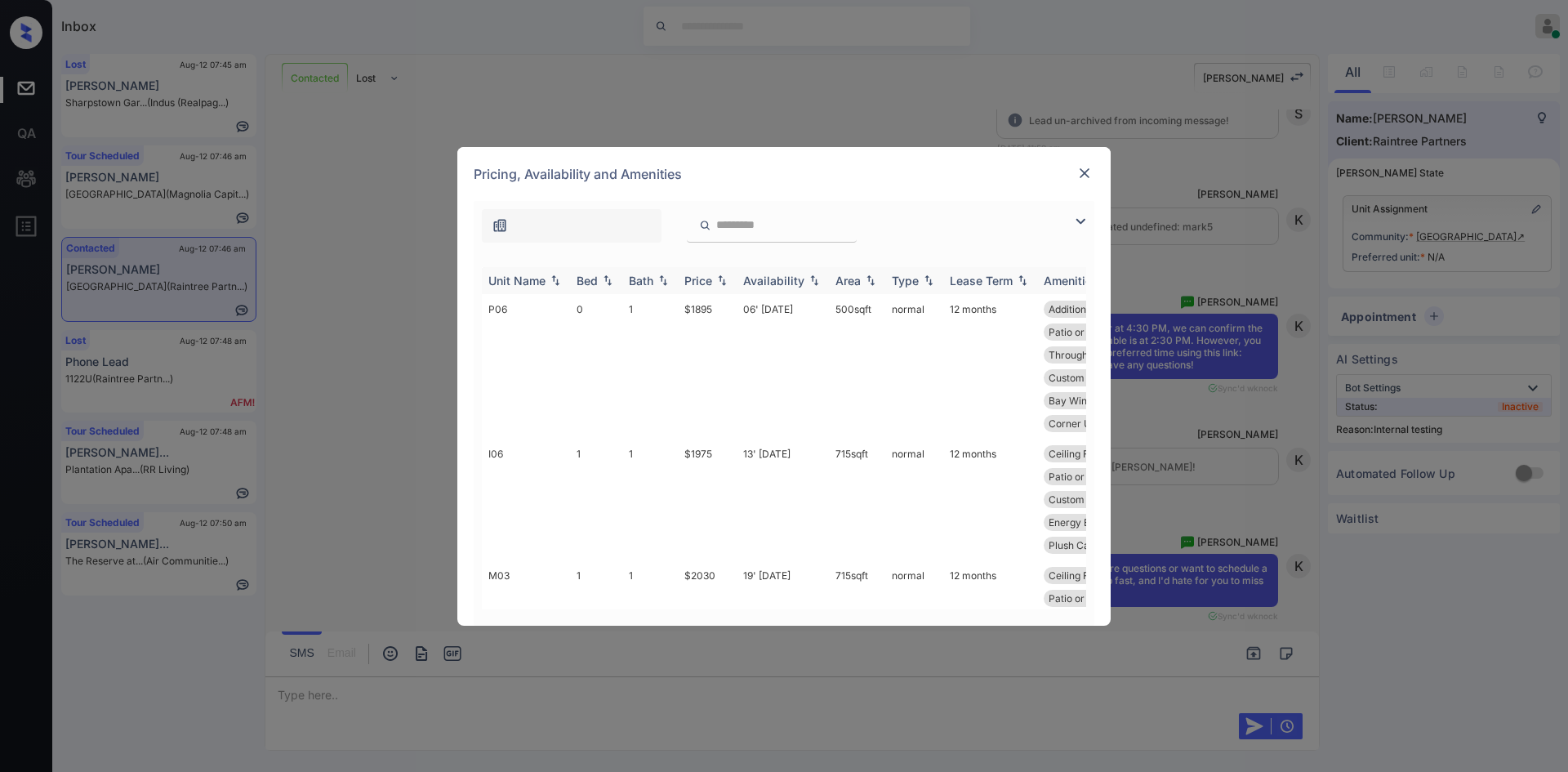
click at [713, 288] on th "Price" at bounding box center [707, 281] width 59 height 27
click at [697, 303] on td "$1815" at bounding box center [707, 355] width 59 height 122
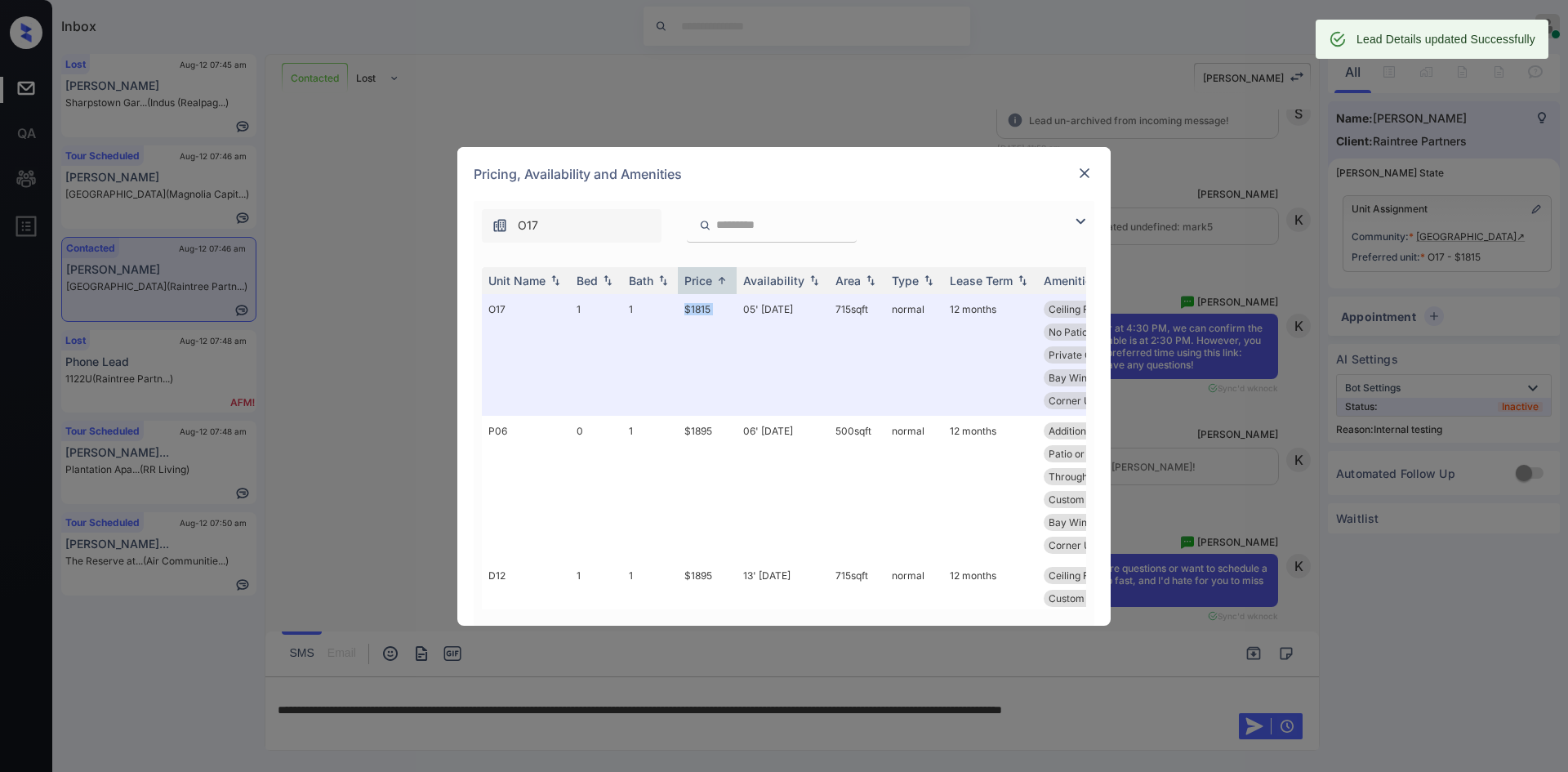
click at [1088, 175] on img at bounding box center [1085, 173] width 16 height 16
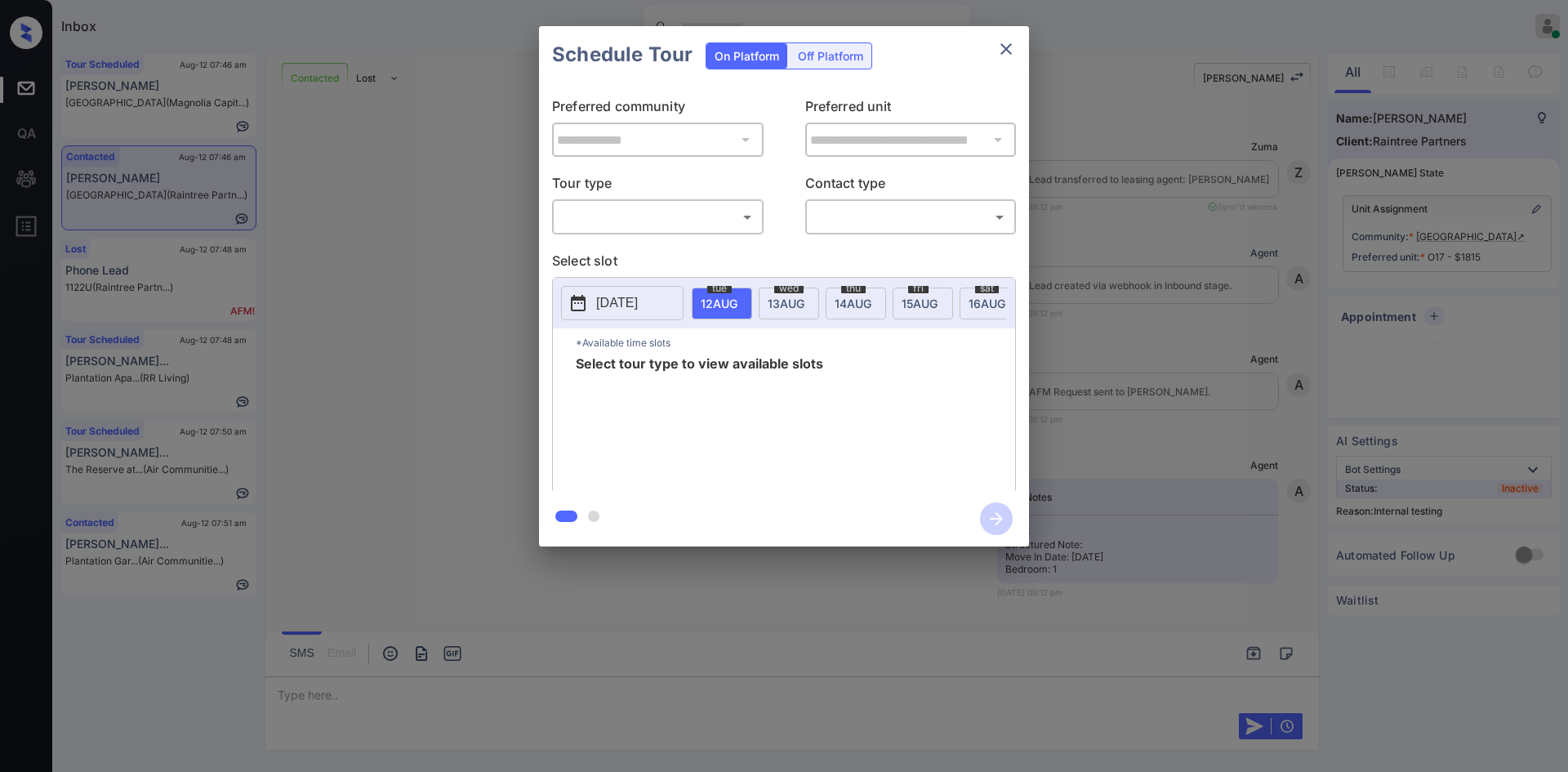
scroll to position [4869, 0]
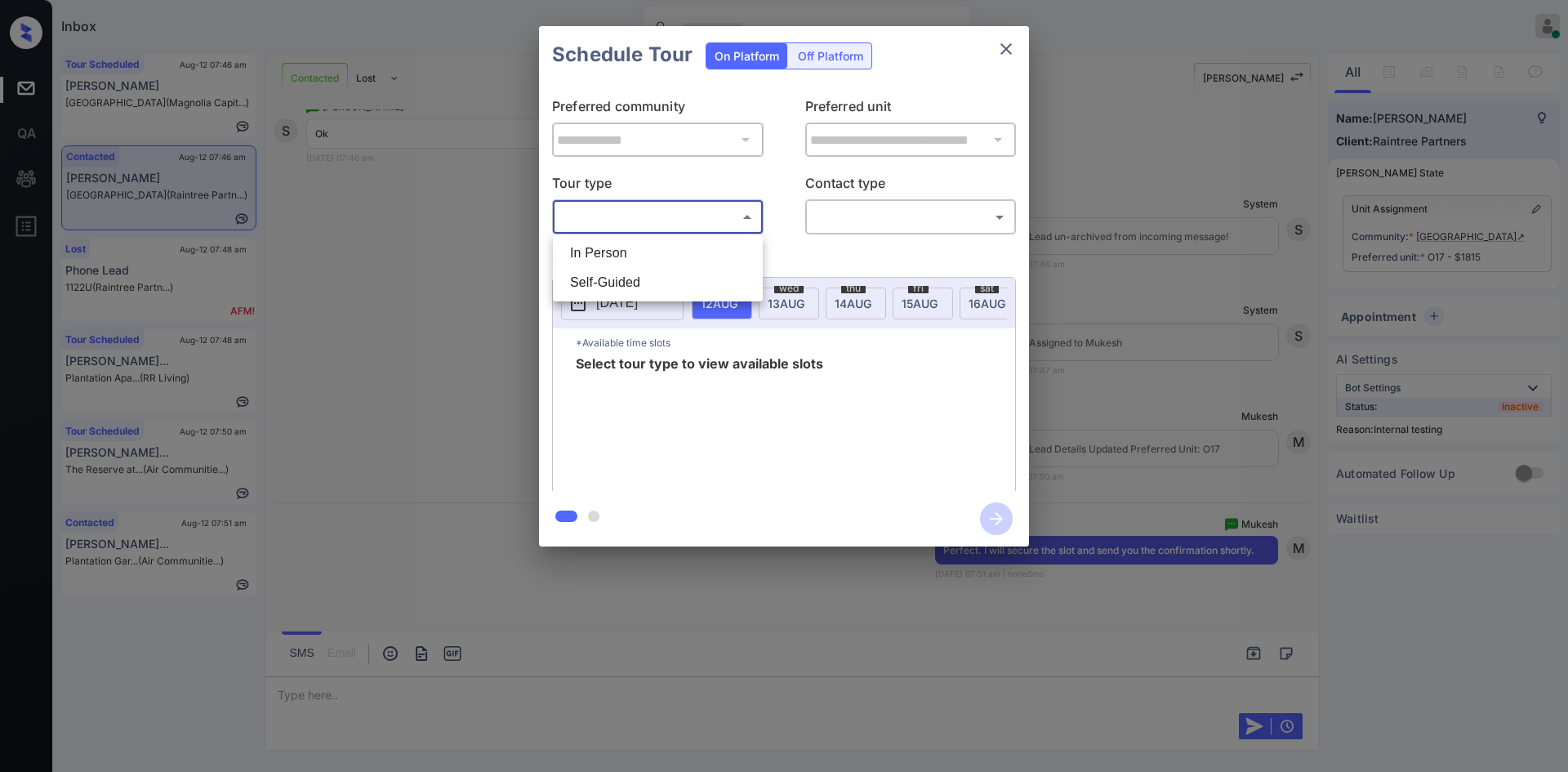
click at [715, 223] on body "Inbox Mukesh Online Set yourself offline Set yourself on break Profile Switch t…" at bounding box center [784, 386] width 1568 height 772
click at [607, 251] on li "In Person" at bounding box center [658, 253] width 202 height 29
type input "********"
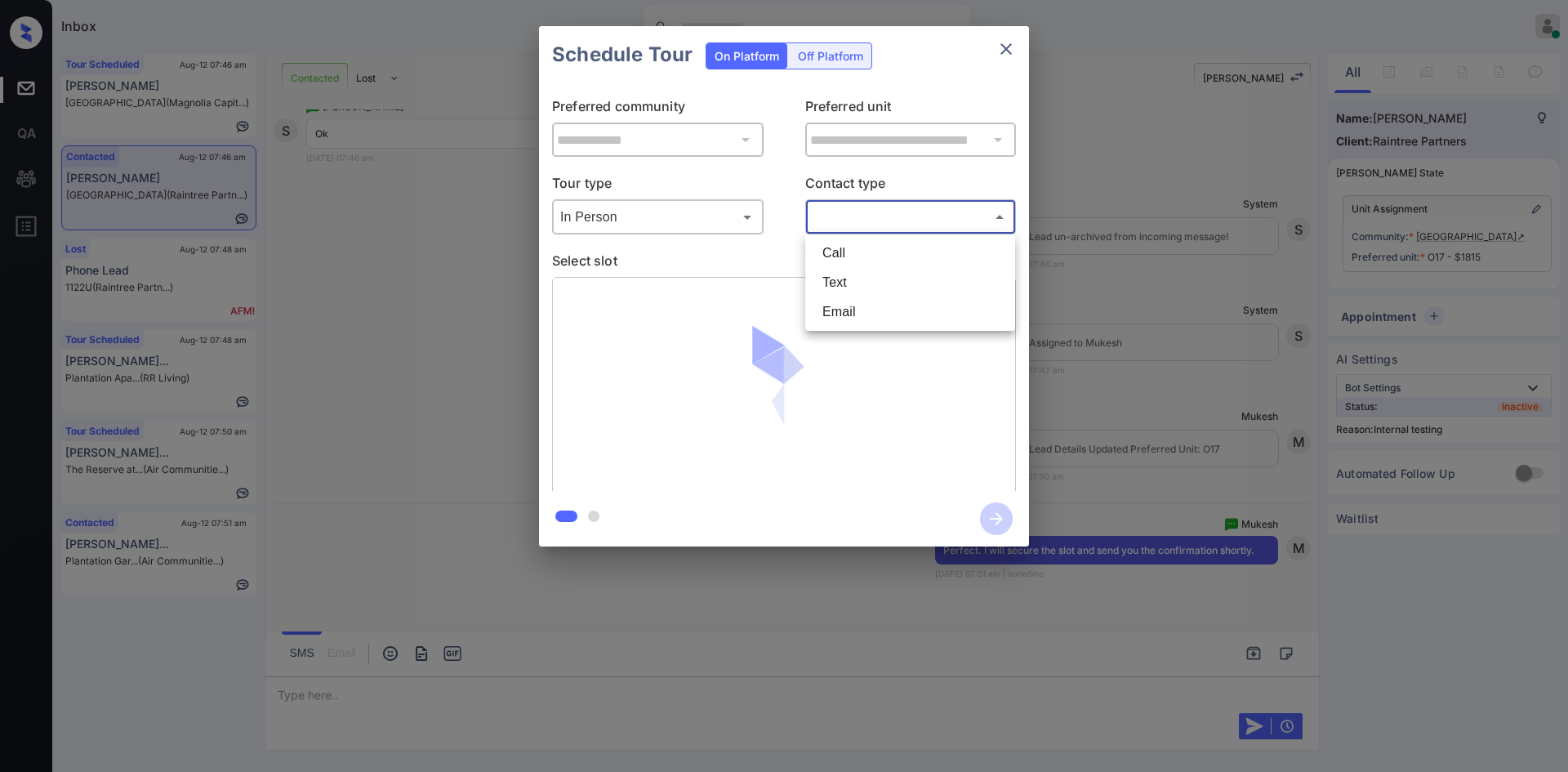
drag, startPoint x: 883, startPoint y: 212, endPoint x: 864, endPoint y: 277, distance: 67.7
click at [864, 277] on body "Inbox Mukesh Online Set yourself offline Set yourself on break Profile Switch t…" at bounding box center [784, 386] width 1568 height 772
click at [864, 277] on li "Text" at bounding box center [911, 282] width 202 height 29
type input "****"
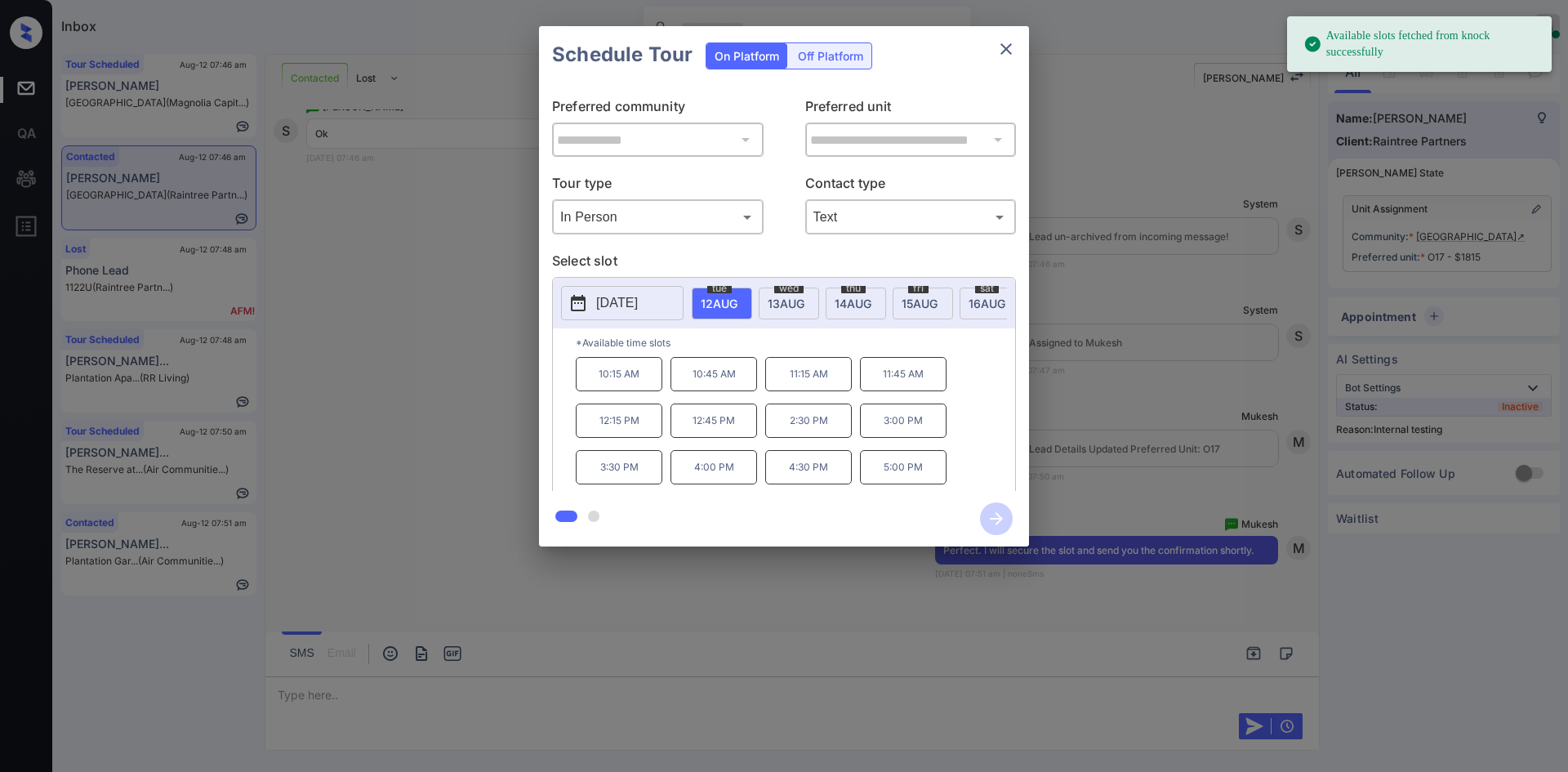
click at [803, 429] on p "2:30 PM" at bounding box center [808, 421] width 86 height 35
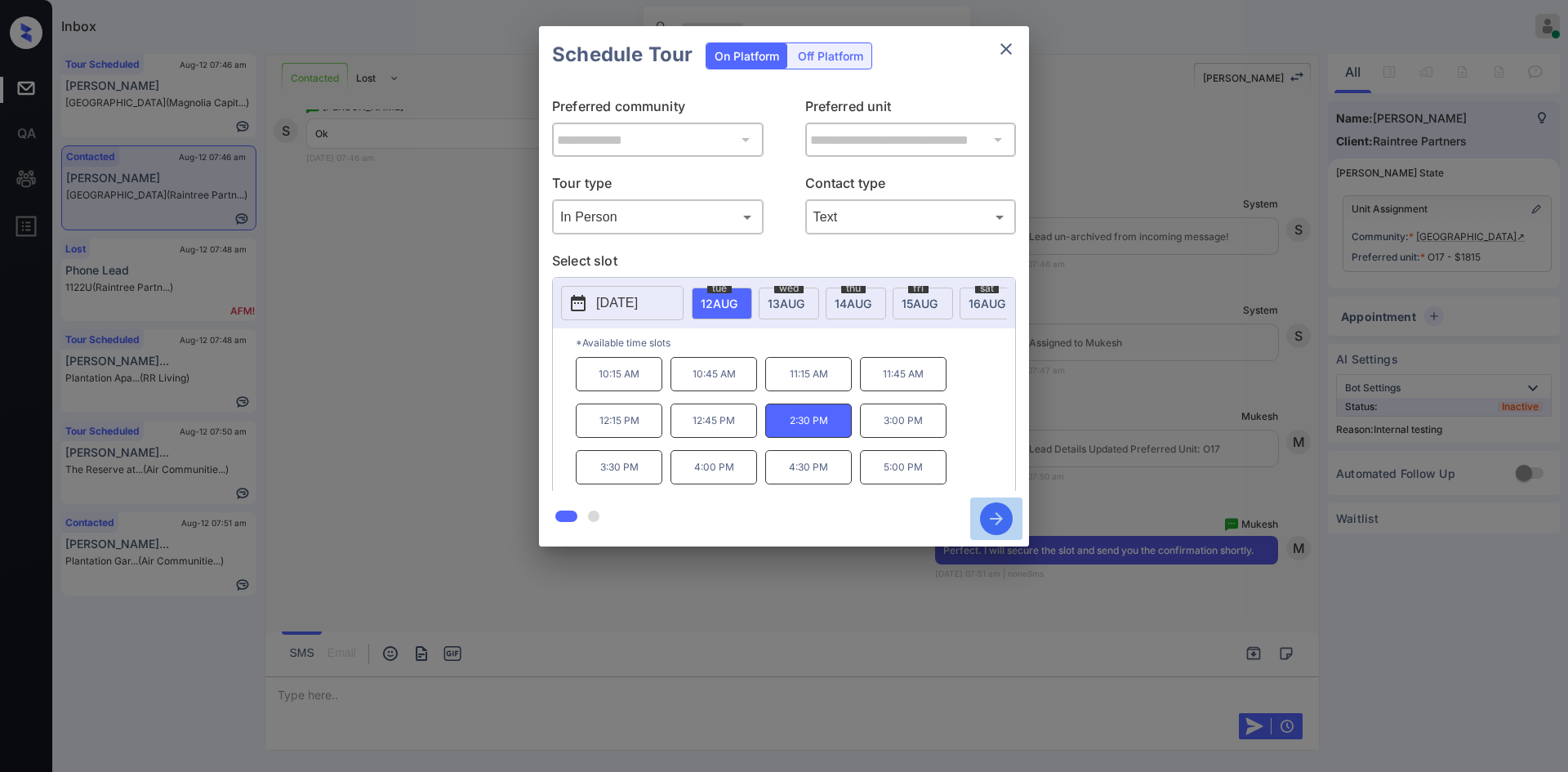
click at [1002, 513] on icon "button" at bounding box center [997, 519] width 33 height 33
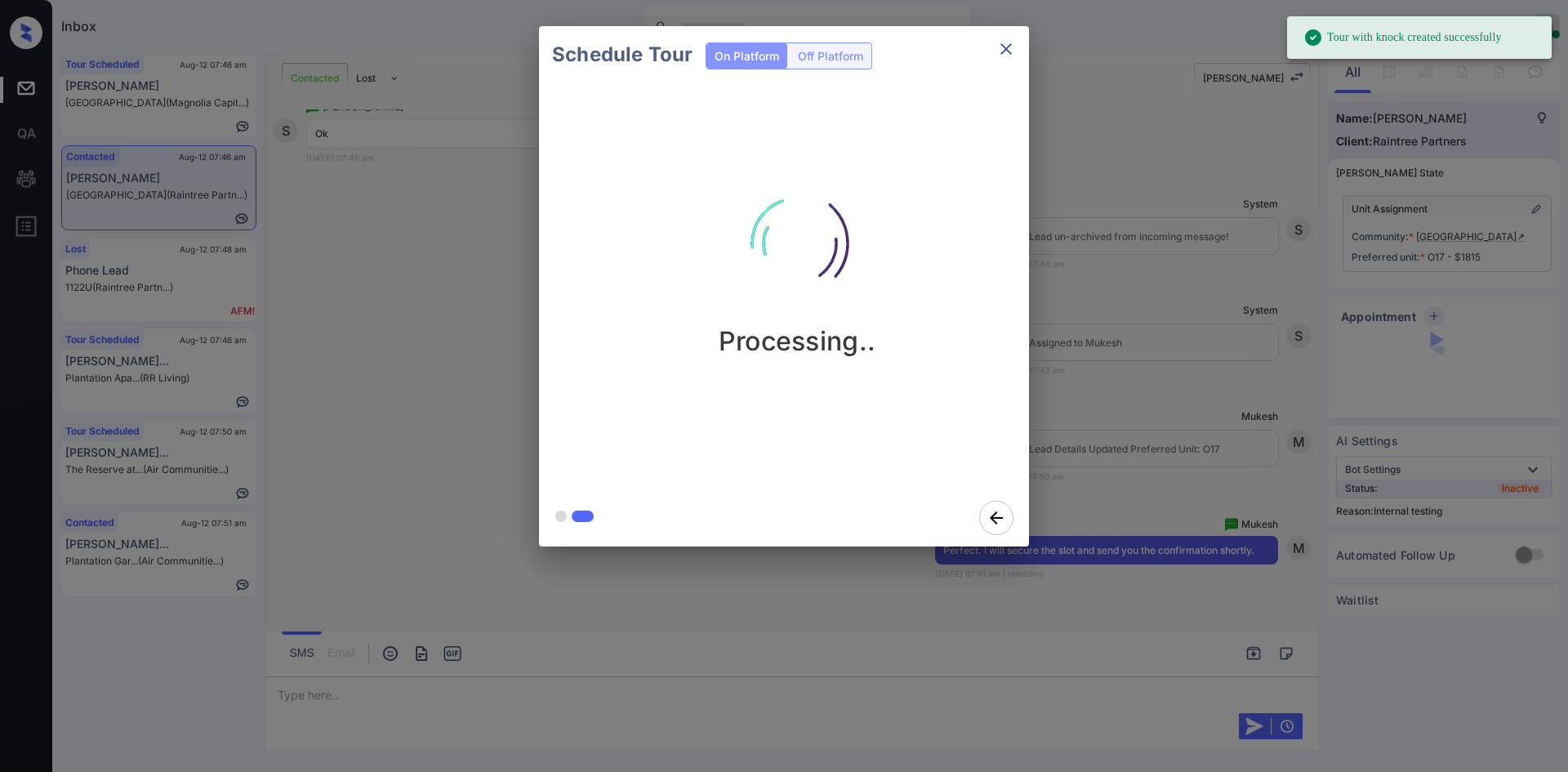
scroll to position [5255, 0]
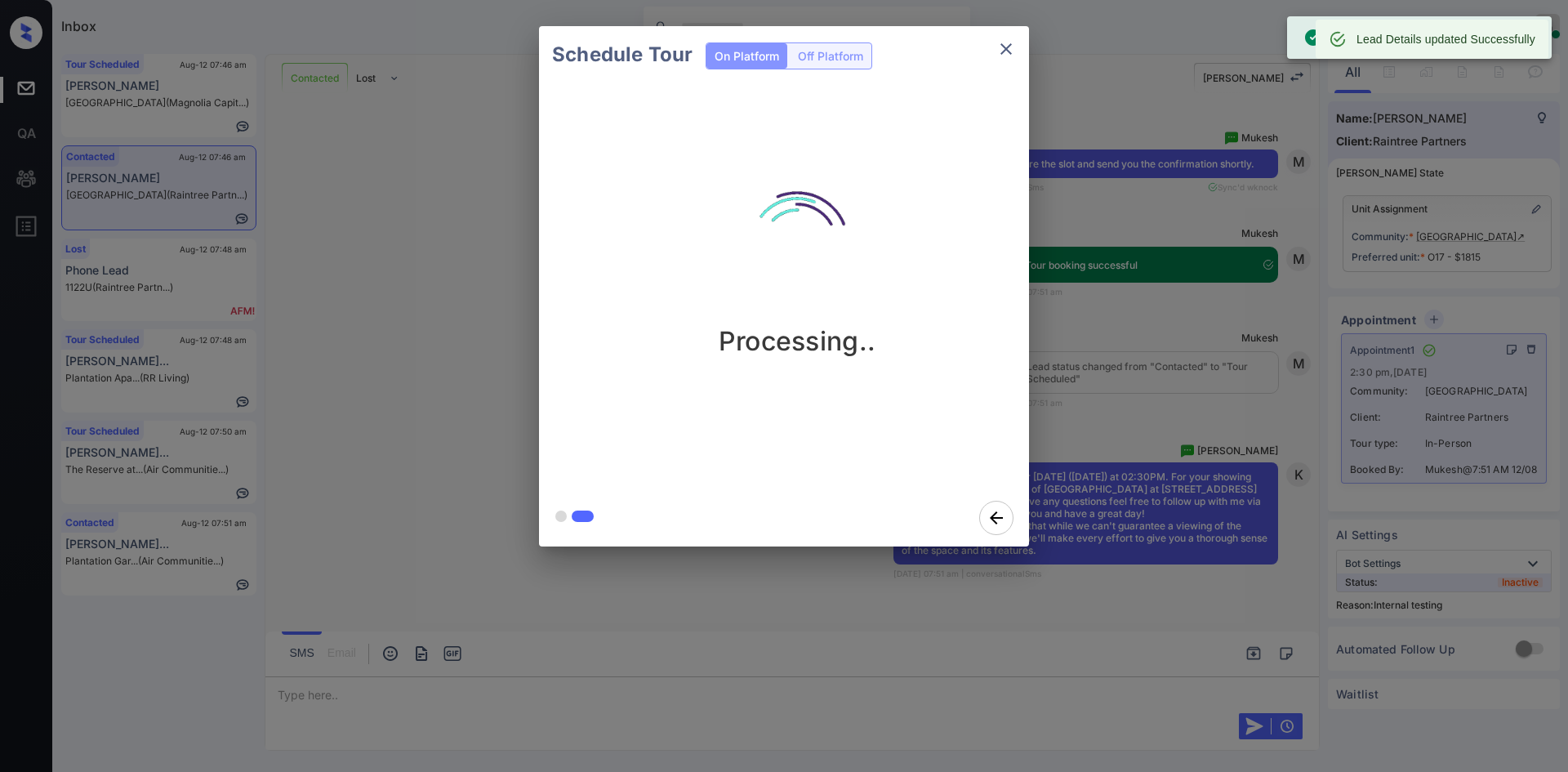
click at [1180, 239] on div "Schedule Tour On Platform Off Platform Processing.." at bounding box center [784, 286] width 1568 height 573
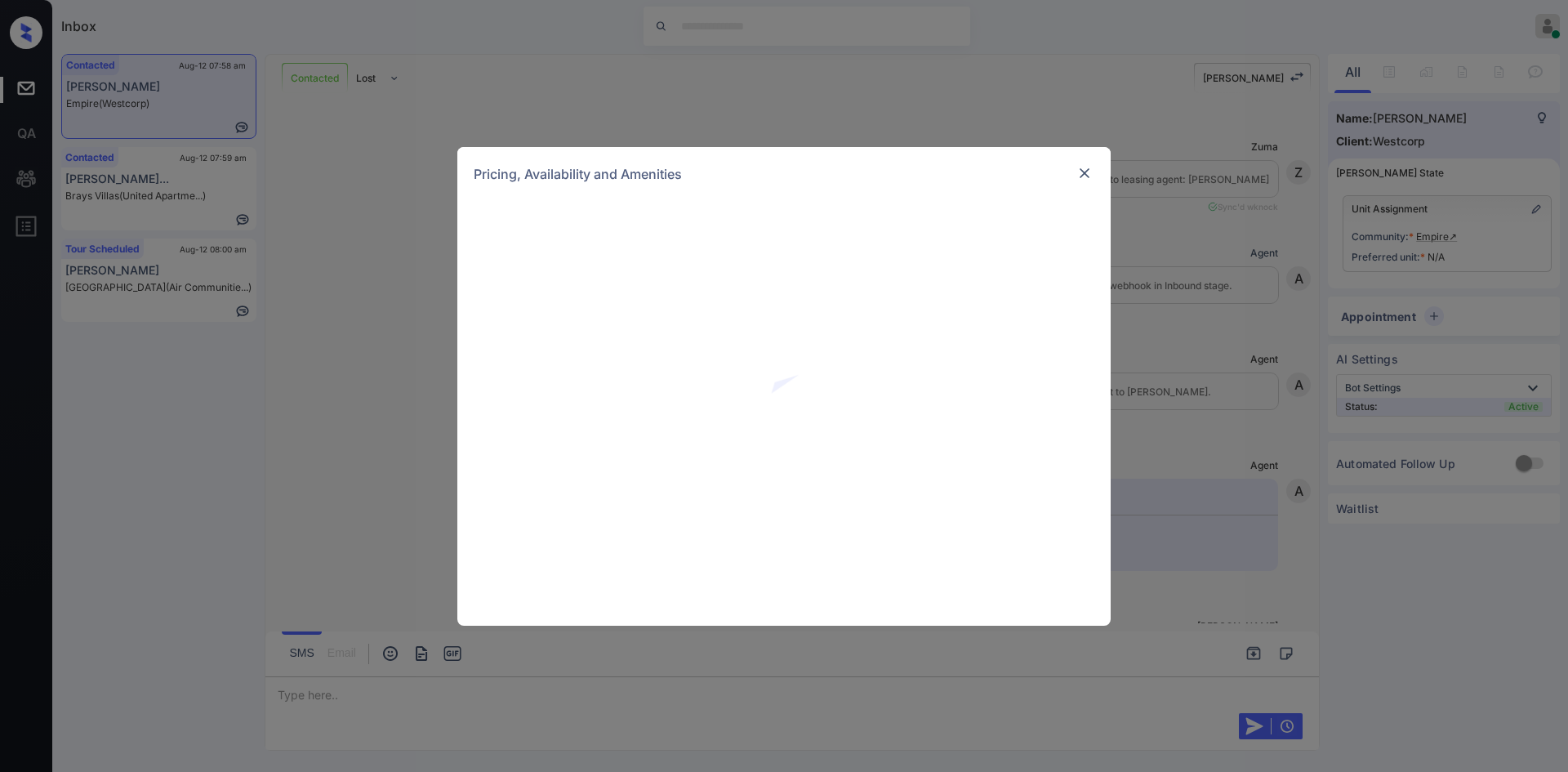
scroll to position [905, 0]
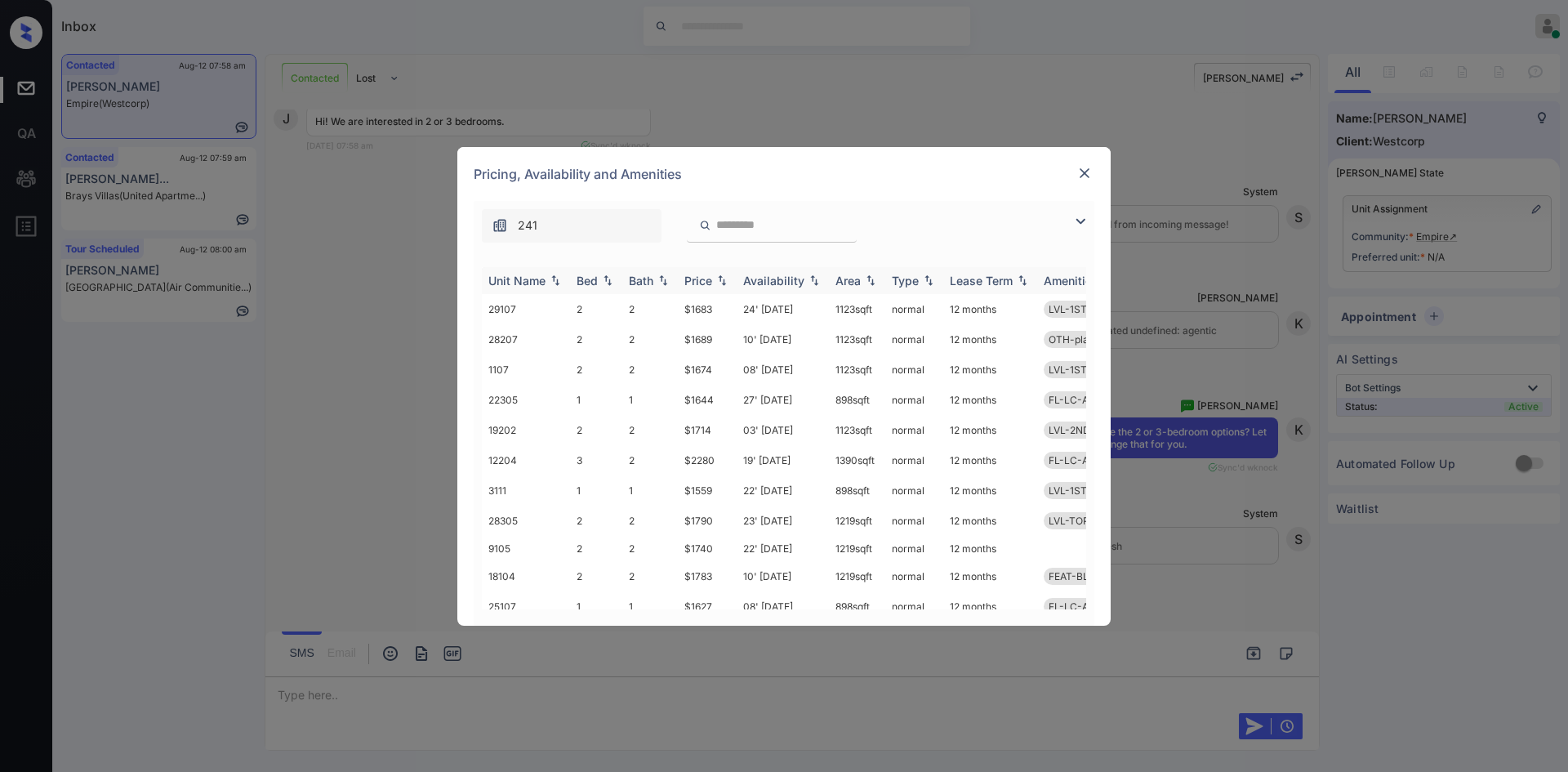
click at [705, 280] on div "Price" at bounding box center [698, 280] width 28 height 14
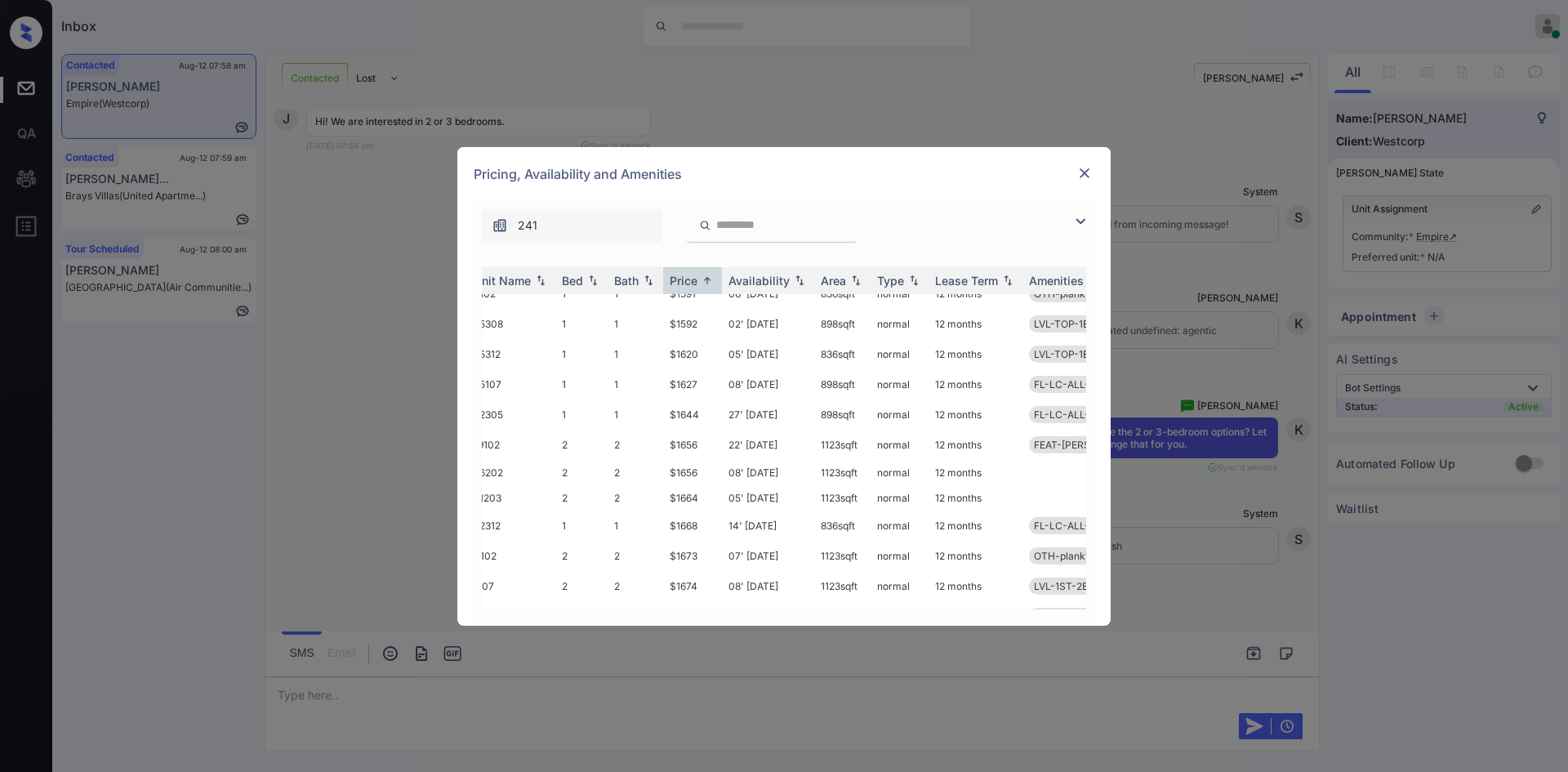
scroll to position [181, 15]
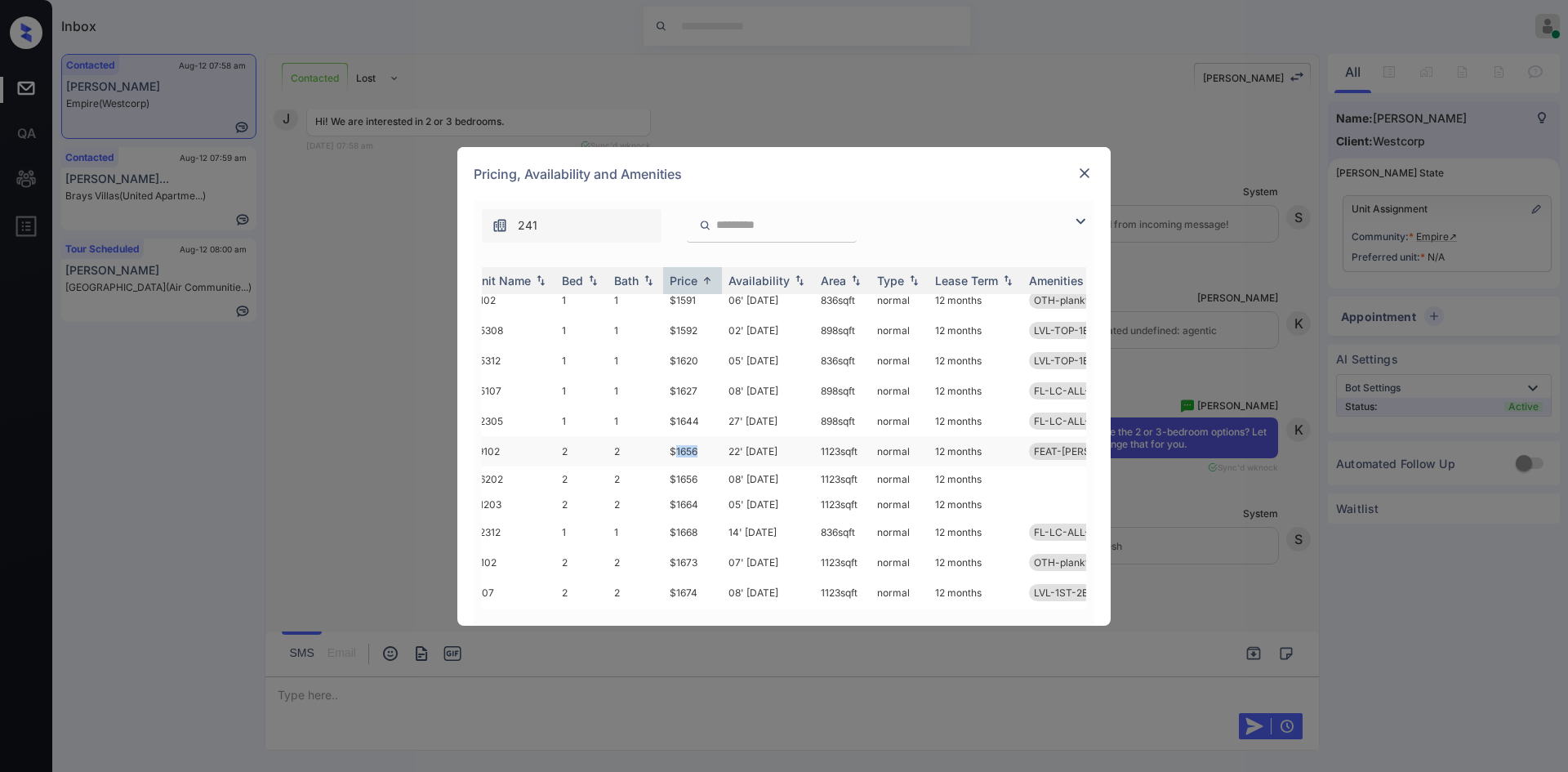
drag, startPoint x: 698, startPoint y: 447, endPoint x: 675, endPoint y: 451, distance: 23.3
click at [675, 451] on td "$1656" at bounding box center [693, 450] width 59 height 30
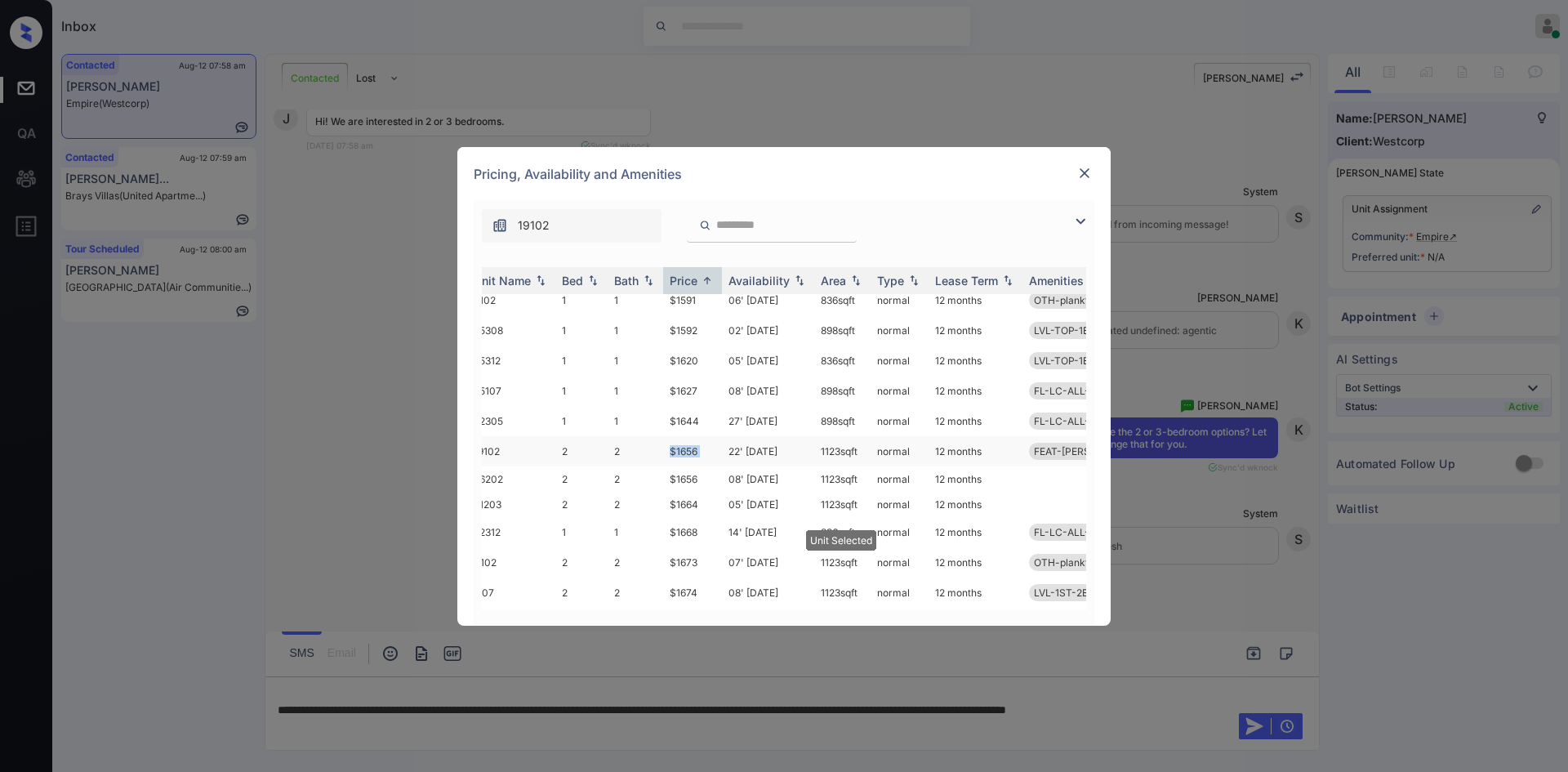
click at [675, 451] on td "$1656" at bounding box center [693, 450] width 59 height 30
click at [1084, 175] on img at bounding box center [1085, 173] width 16 height 16
